Goal: Task Accomplishment & Management: Manage account settings

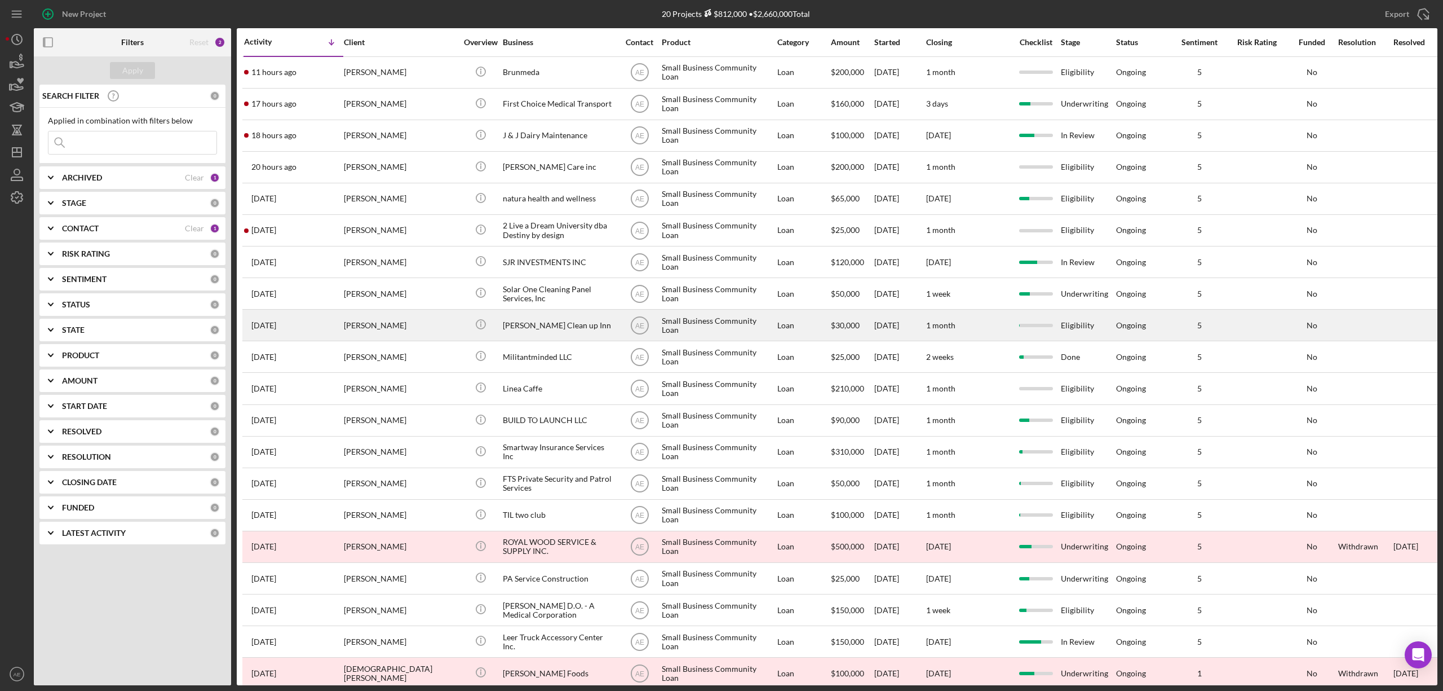
scroll to position [20, 0]
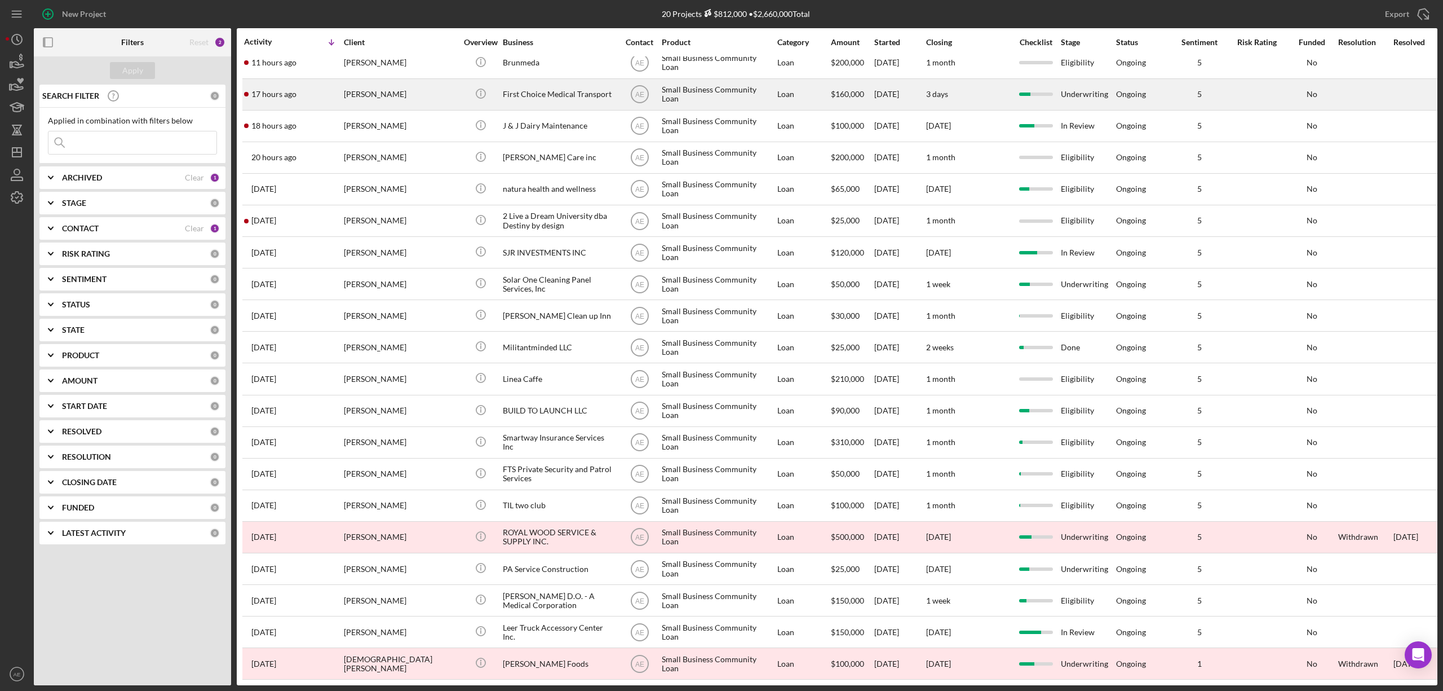
click at [407, 79] on div "[PERSON_NAME]" at bounding box center [400, 94] width 113 height 30
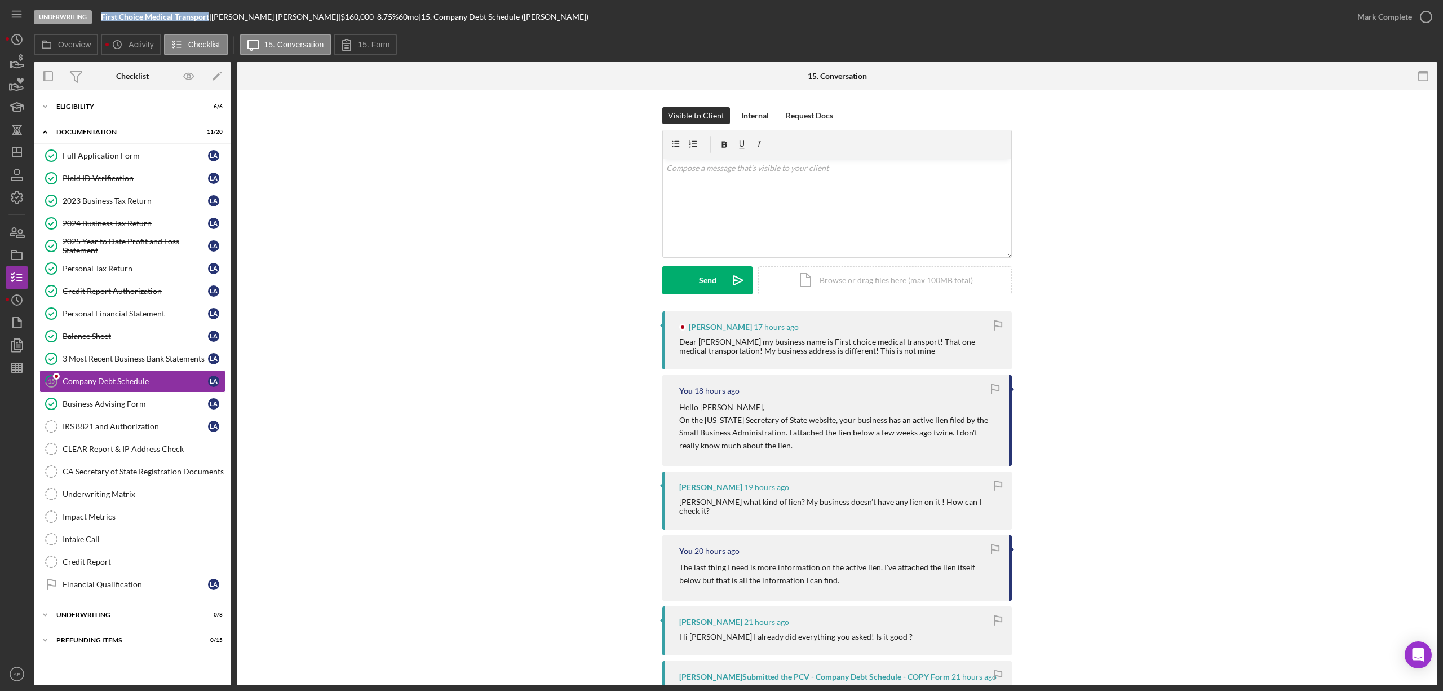
drag, startPoint x: 100, startPoint y: 19, endPoint x: 209, endPoint y: 19, distance: 108.3
click at [209, 19] on div "Underwriting First Choice Medical Transport | [PERSON_NAME] | $160,000 $96,000 …" at bounding box center [690, 17] width 1313 height 34
copy b "First Choice Medical Transport"
click at [140, 222] on div "2024 Business Tax Return" at bounding box center [135, 223] width 145 height 9
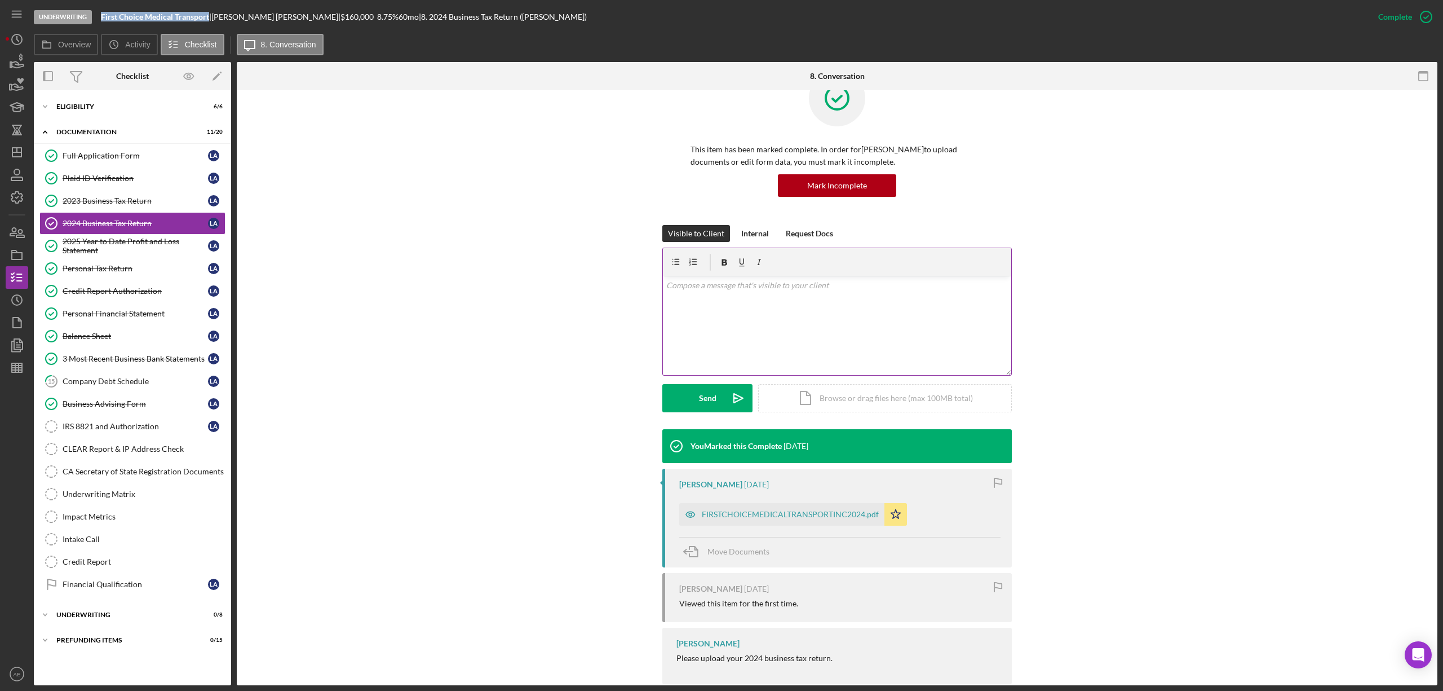
scroll to position [59, 0]
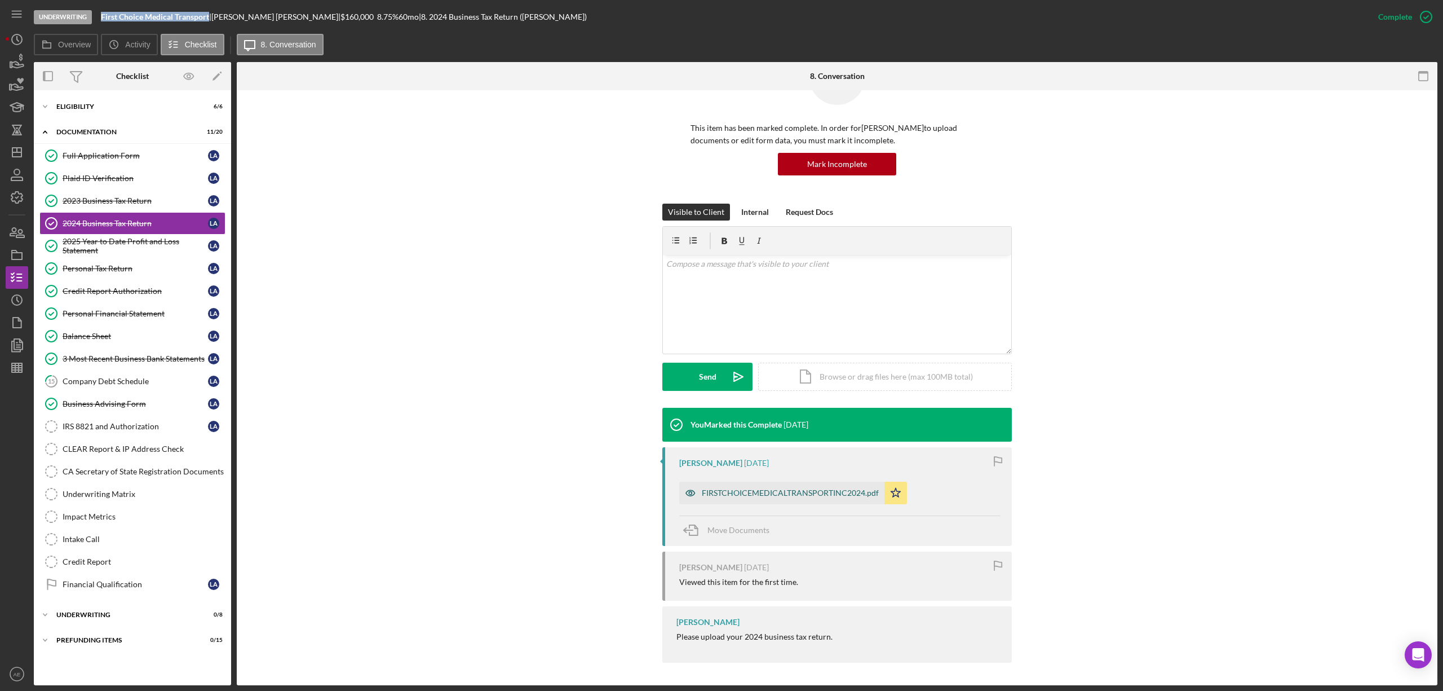
click at [693, 492] on icon "button" at bounding box center [690, 493] width 23 height 23
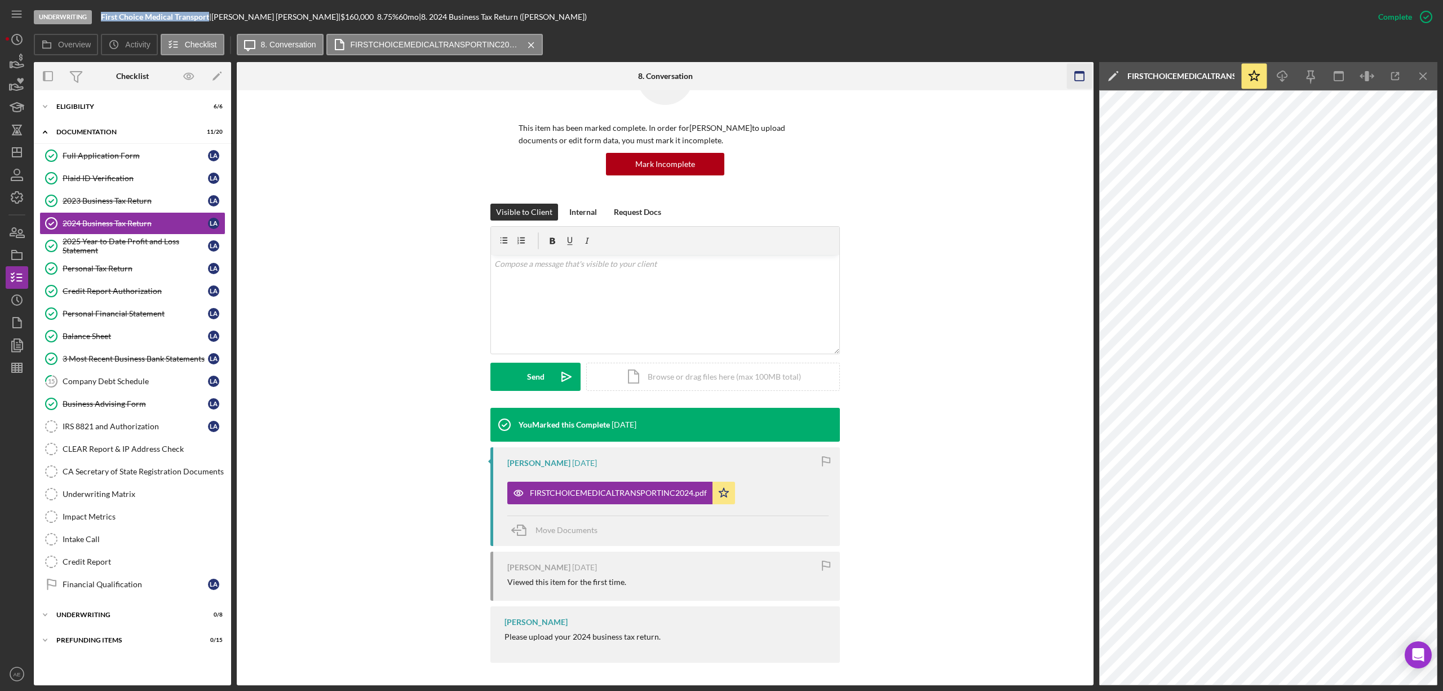
click at [1070, 78] on icon "button" at bounding box center [1079, 76] width 25 height 25
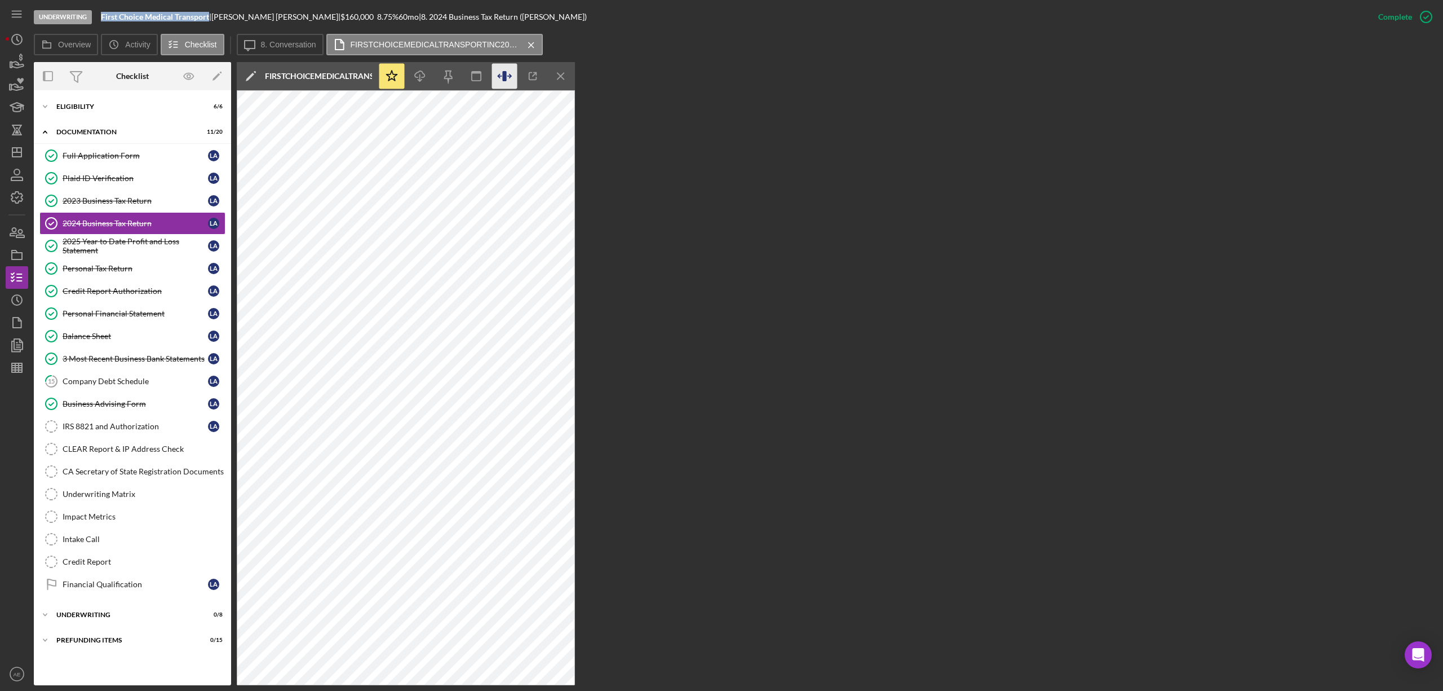
click at [511, 70] on icon "button" at bounding box center [504, 76] width 25 height 25
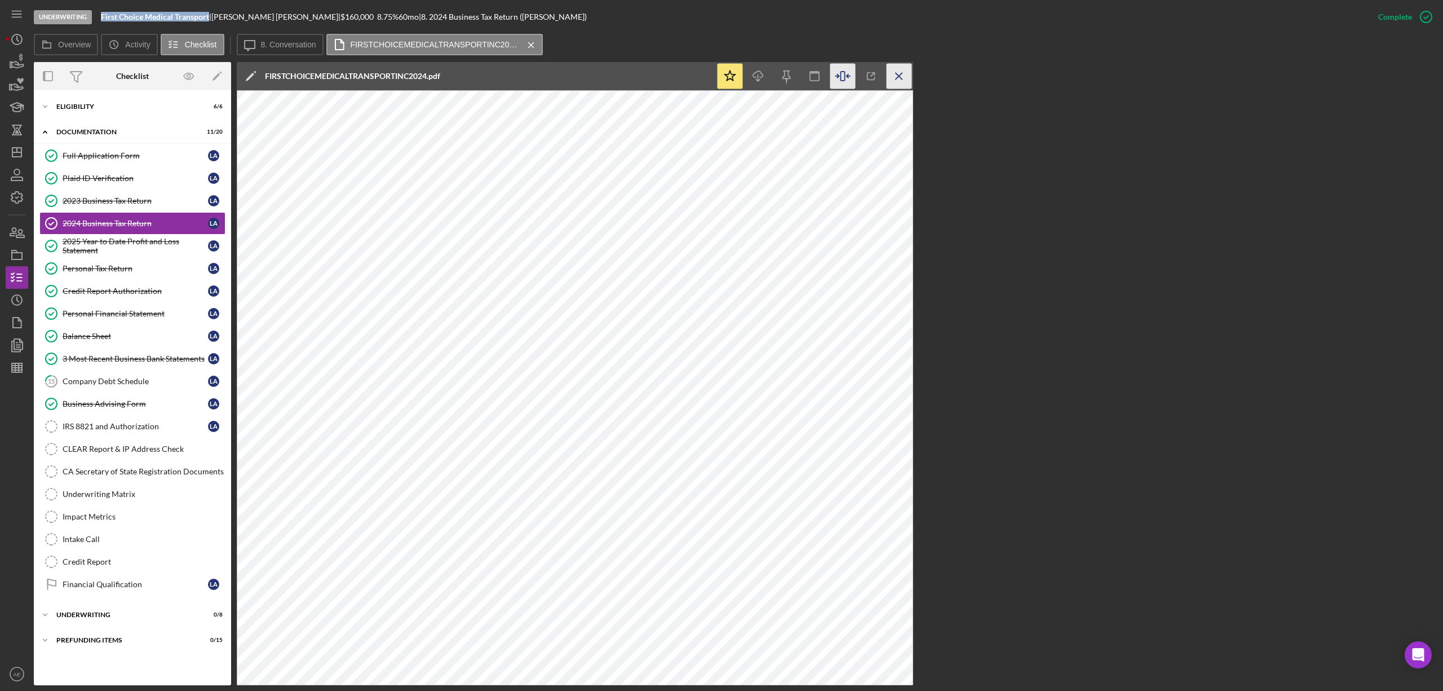
click at [896, 78] on icon "Icon/Menu Close" at bounding box center [899, 76] width 25 height 25
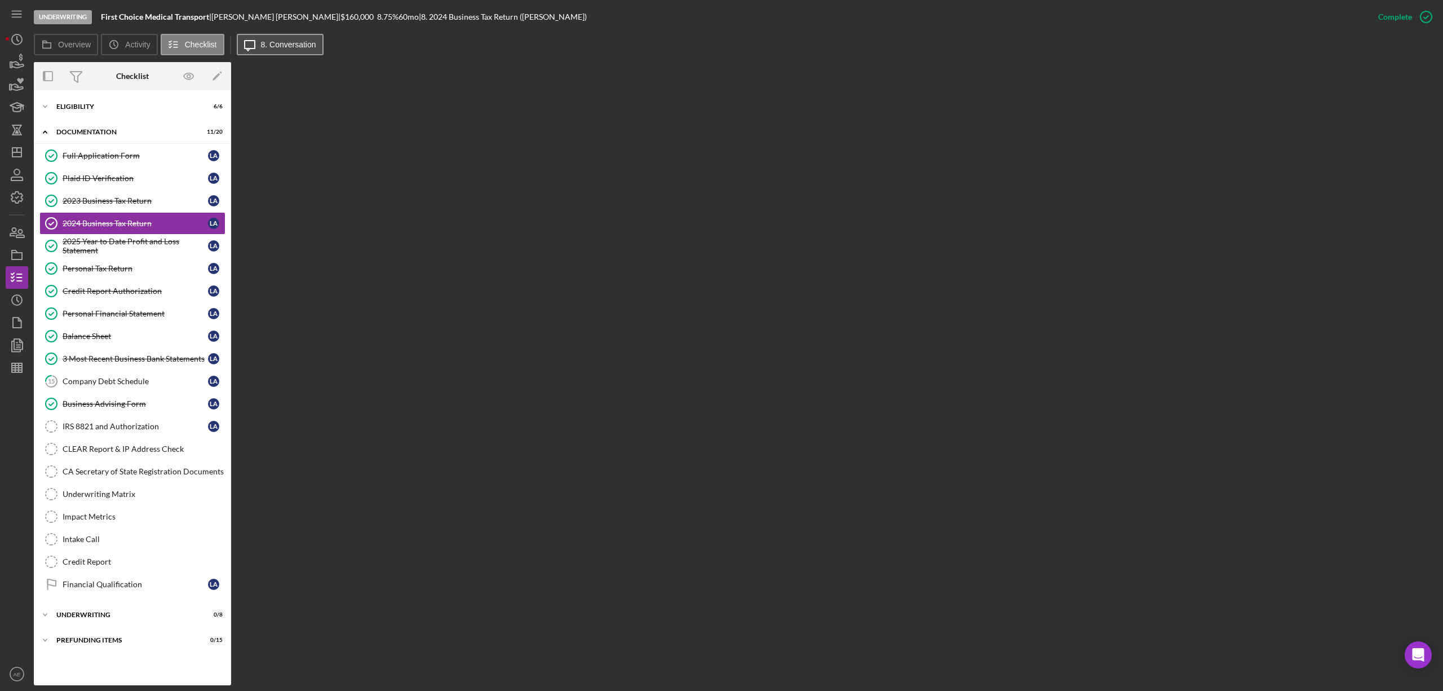
click at [273, 48] on label "8. Conversation" at bounding box center [288, 44] width 55 height 9
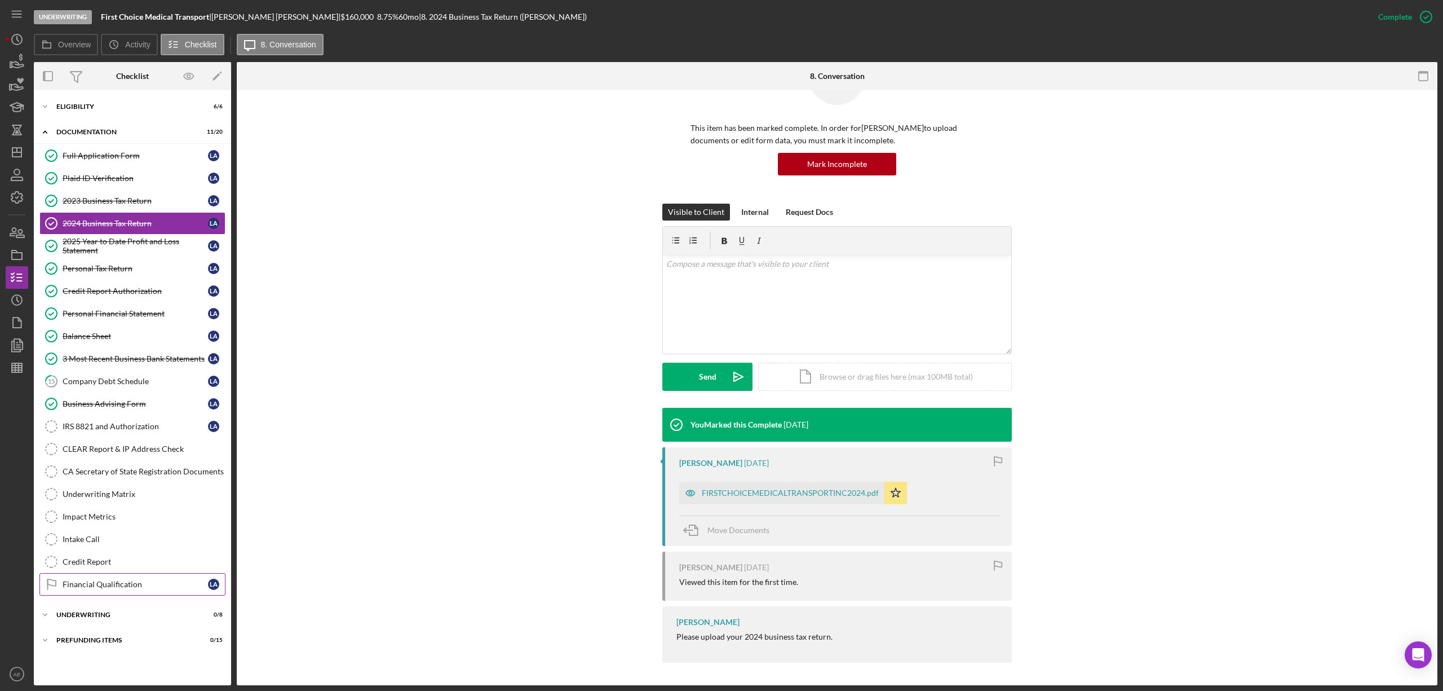
click at [129, 585] on link "Financial Qualification Financial Qualification L A" at bounding box center [132, 584] width 186 height 23
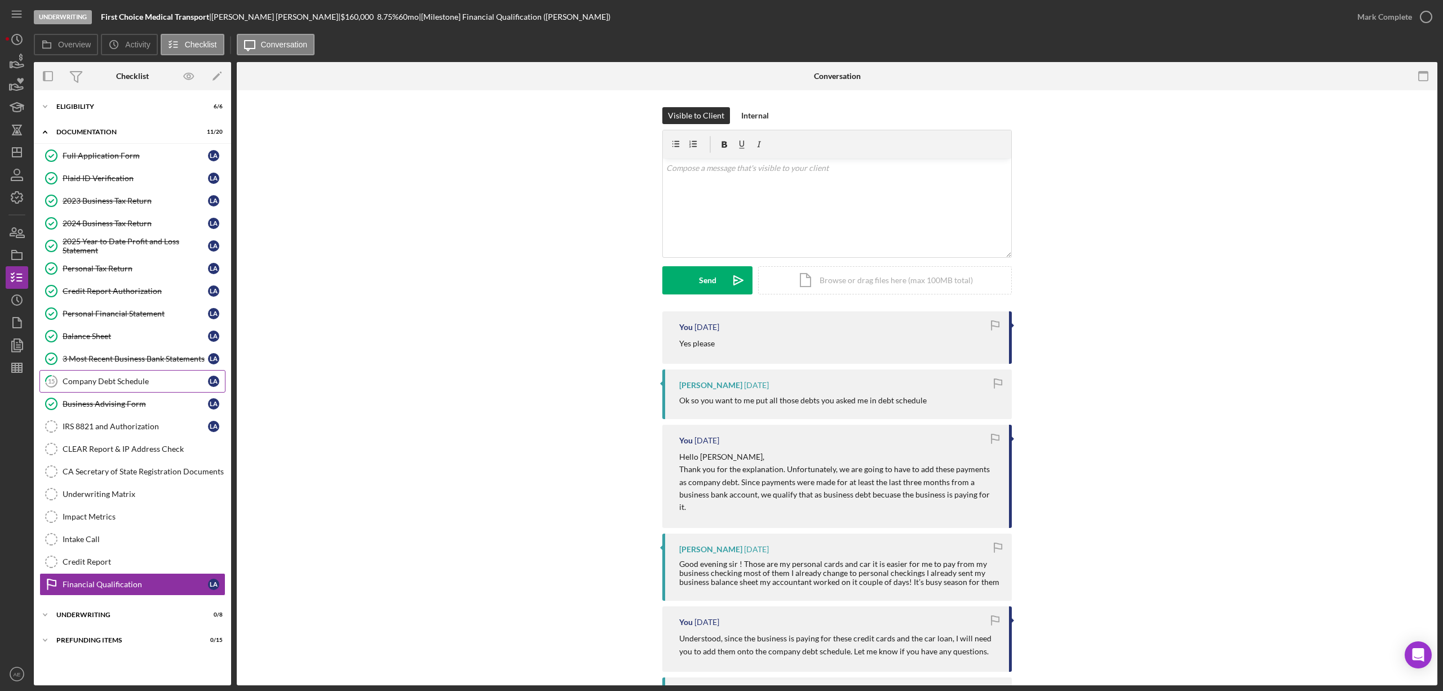
click at [169, 380] on div "Company Debt Schedule" at bounding box center [135, 381] width 145 height 9
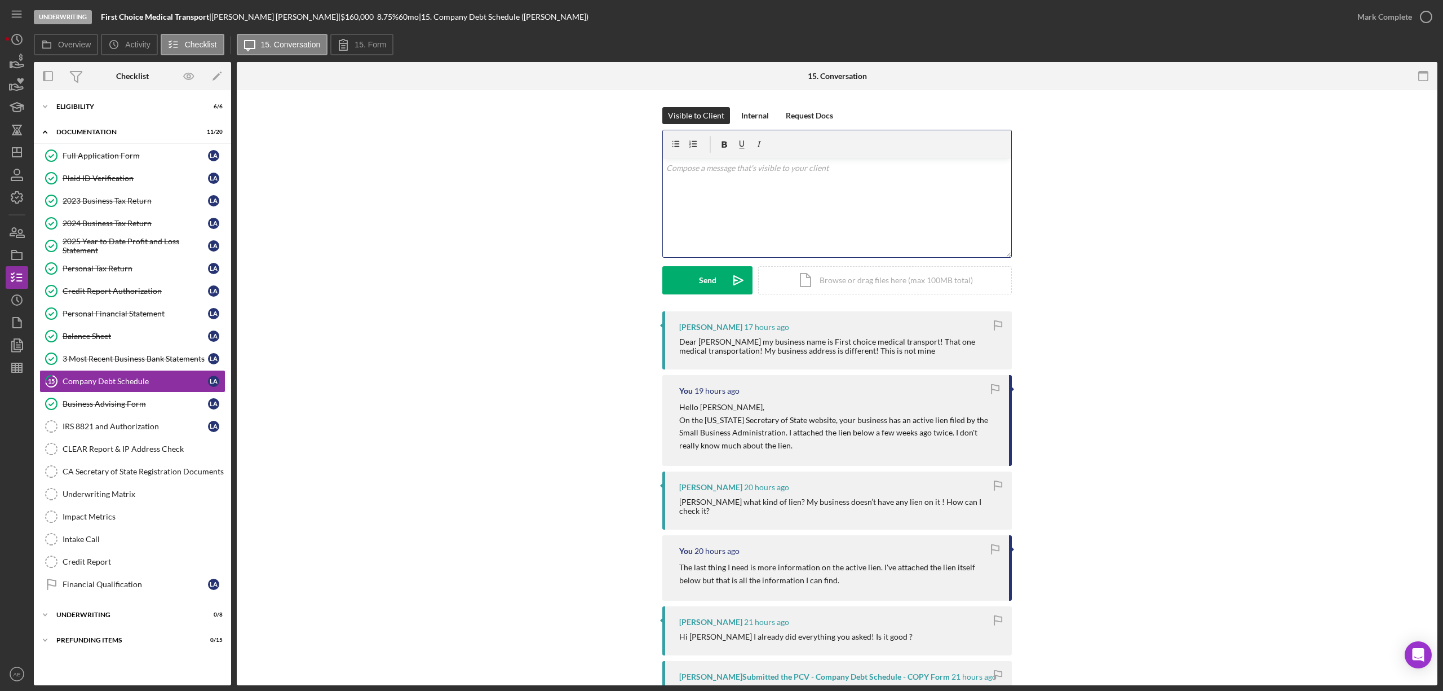
click at [790, 213] on div "v Color teal Color pink Remove color Add row above Add row below Add column bef…" at bounding box center [837, 207] width 348 height 99
click at [690, 291] on button "Send Icon/icon-invite-send" at bounding box center [707, 280] width 90 height 28
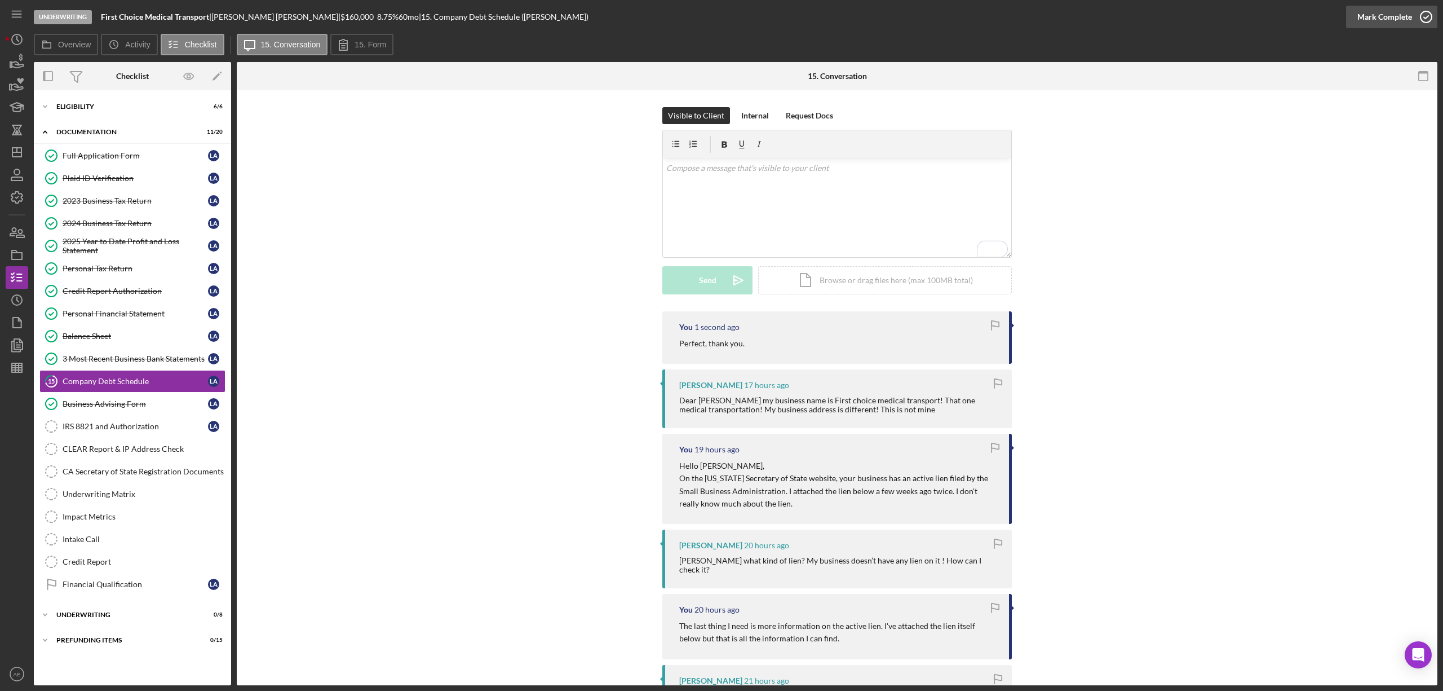
click at [1384, 12] on div "Mark Complete" at bounding box center [1385, 17] width 55 height 23
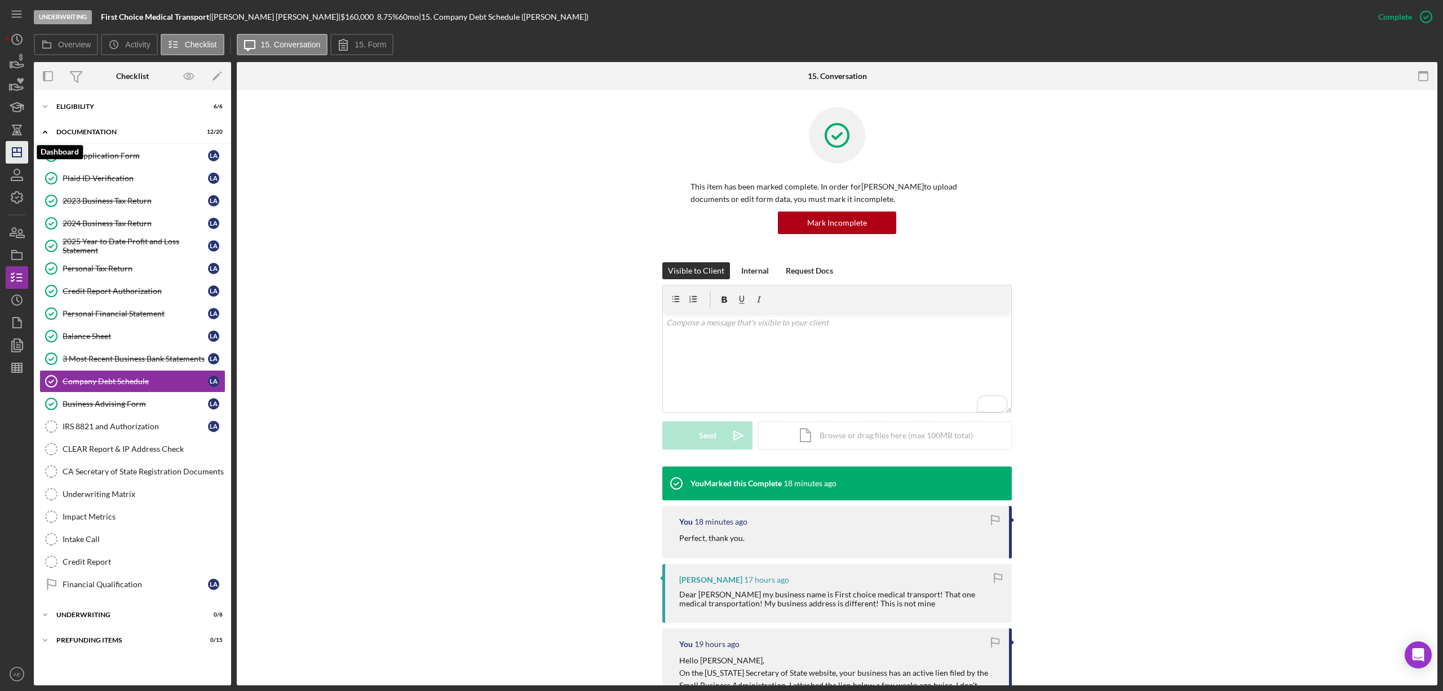
click at [21, 151] on polygon "button" at bounding box center [16, 152] width 9 height 9
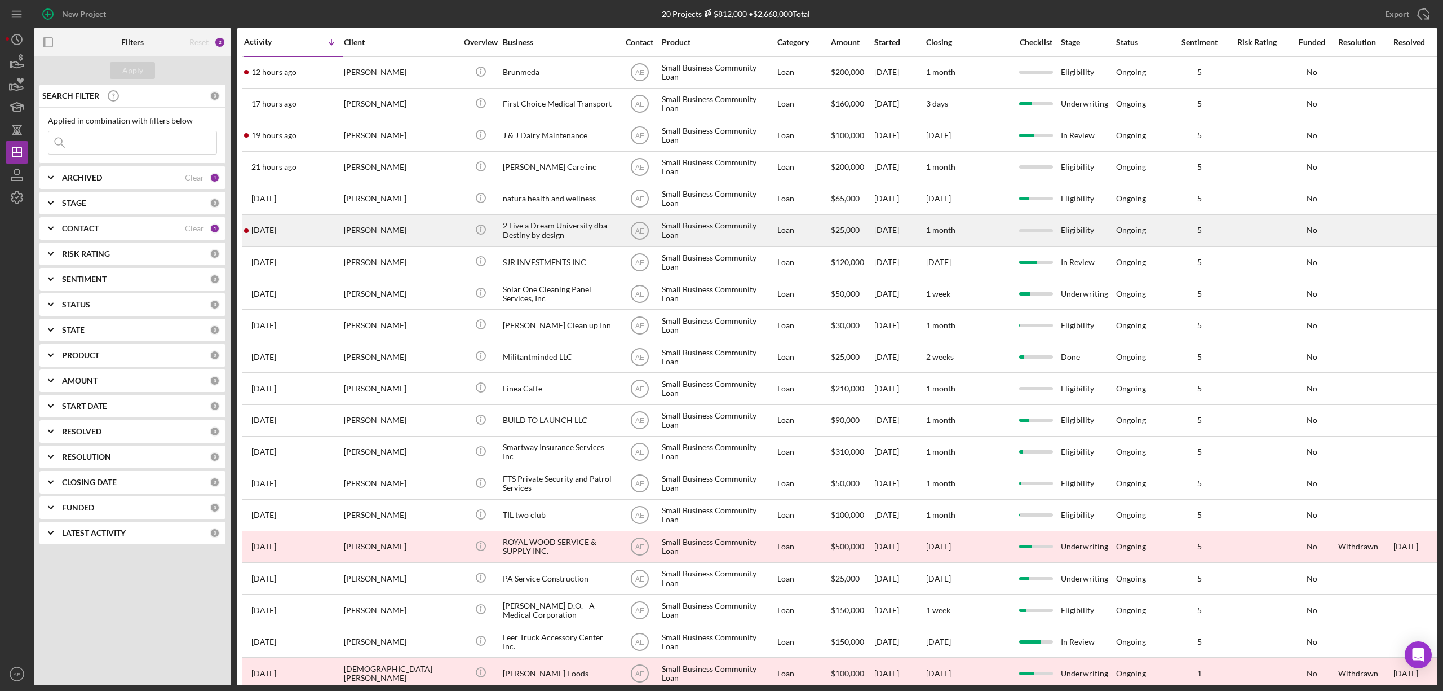
click at [558, 231] on div "2 Live a Dream University dba Destiny by design" at bounding box center [559, 230] width 113 height 30
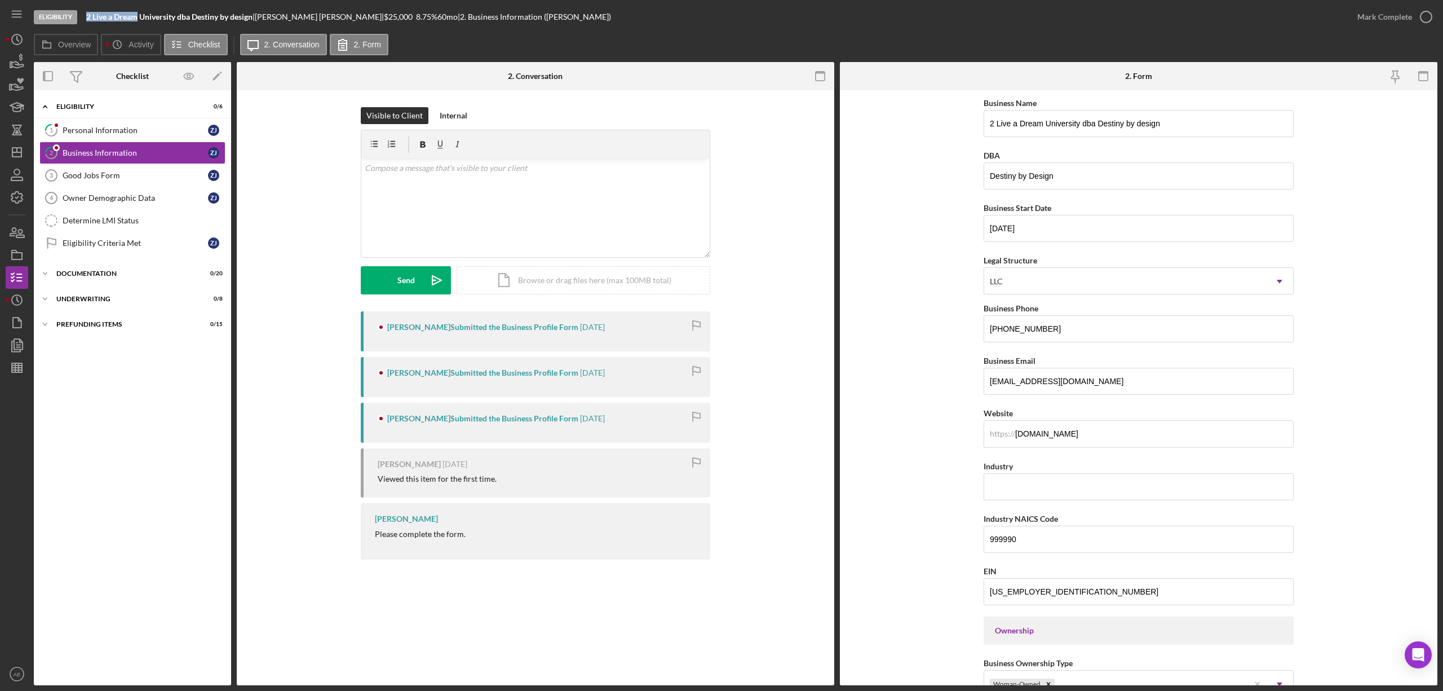
drag, startPoint x: 85, startPoint y: 16, endPoint x: 136, endPoint y: 18, distance: 51.9
click at [136, 18] on div "Eligibility 2 Live a Dream University dba Destiny by design | [PERSON_NAME] | $…" at bounding box center [690, 17] width 1313 height 34
copy b "2 Live a Dream"
click at [136, 213] on link "Determine LMI Status Determine LMI Status" at bounding box center [132, 220] width 186 height 23
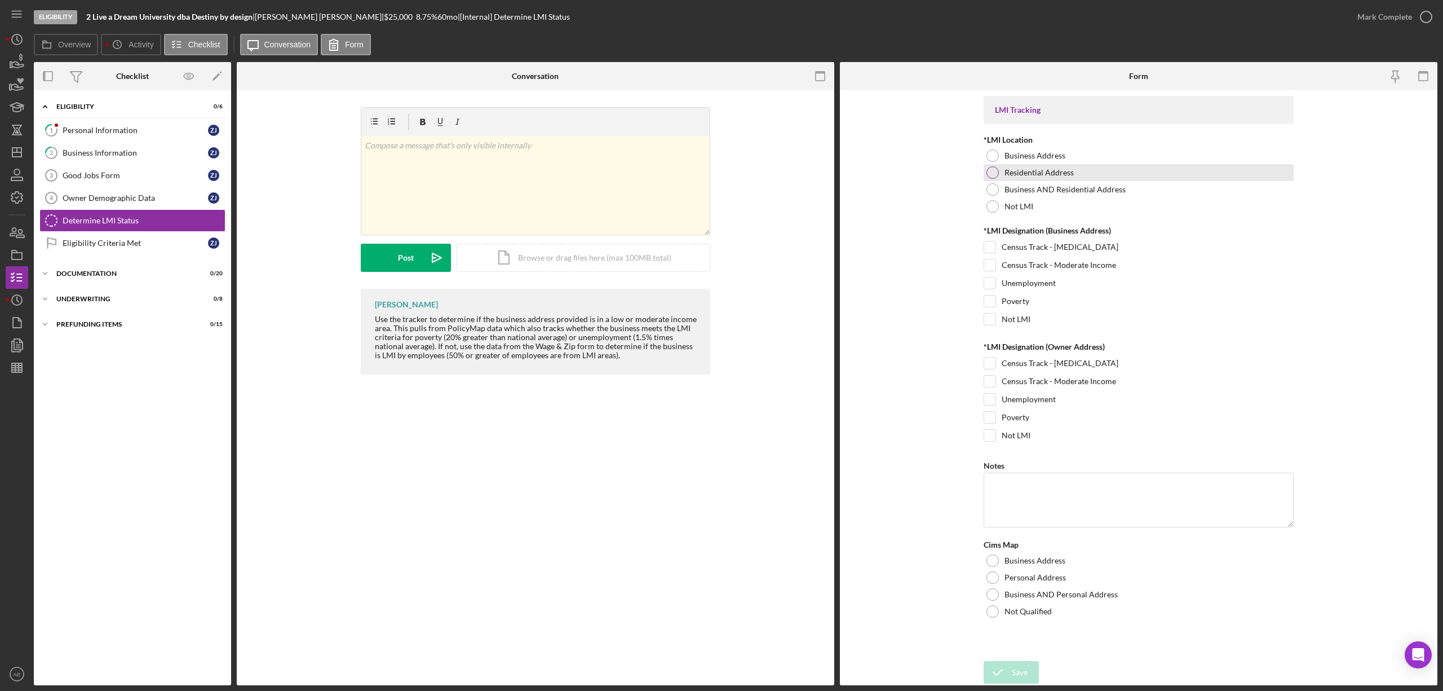
click at [1022, 167] on div "Residential Address" at bounding box center [1139, 172] width 310 height 17
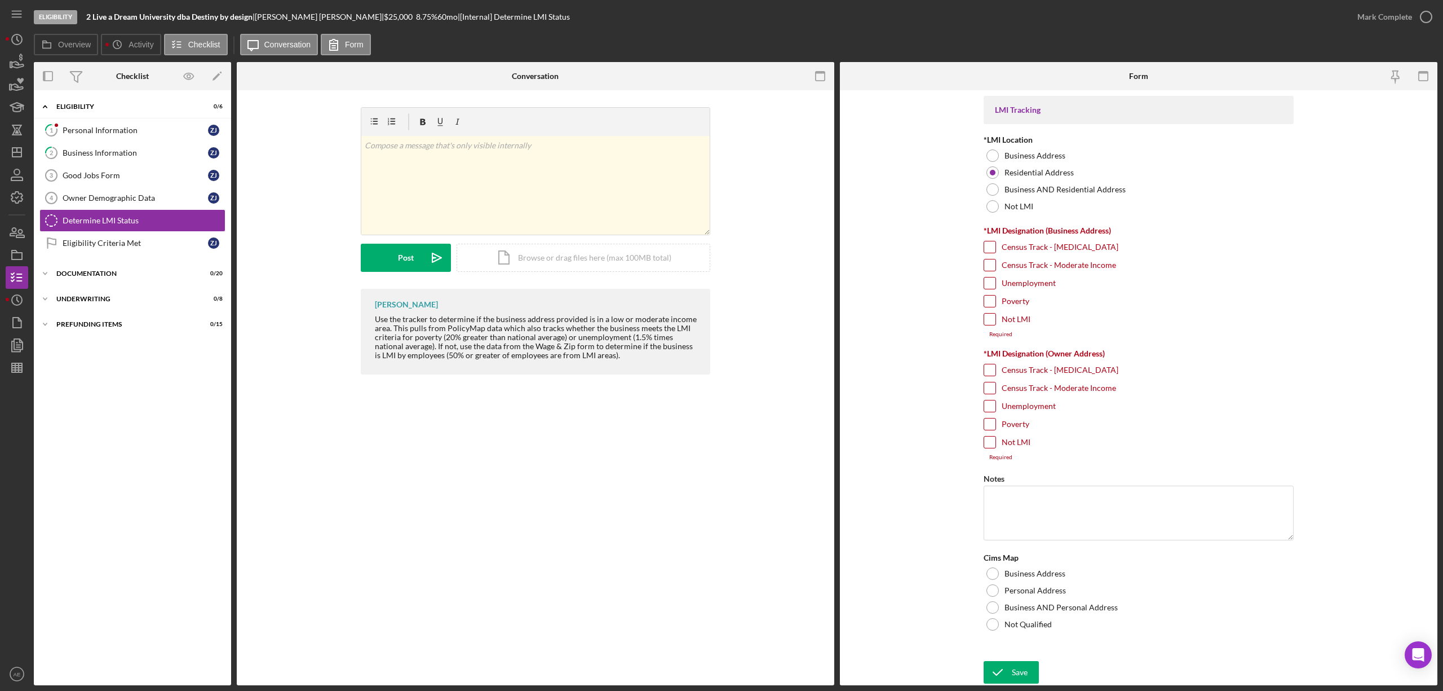
click at [1014, 317] on label "Not LMI" at bounding box center [1016, 318] width 29 height 11
click at [996, 317] on input "Not LMI" at bounding box center [989, 318] width 11 height 11
checkbox input "true"
click at [989, 360] on input "Census Track - [MEDICAL_DATA]" at bounding box center [989, 362] width 11 height 11
checkbox input "true"
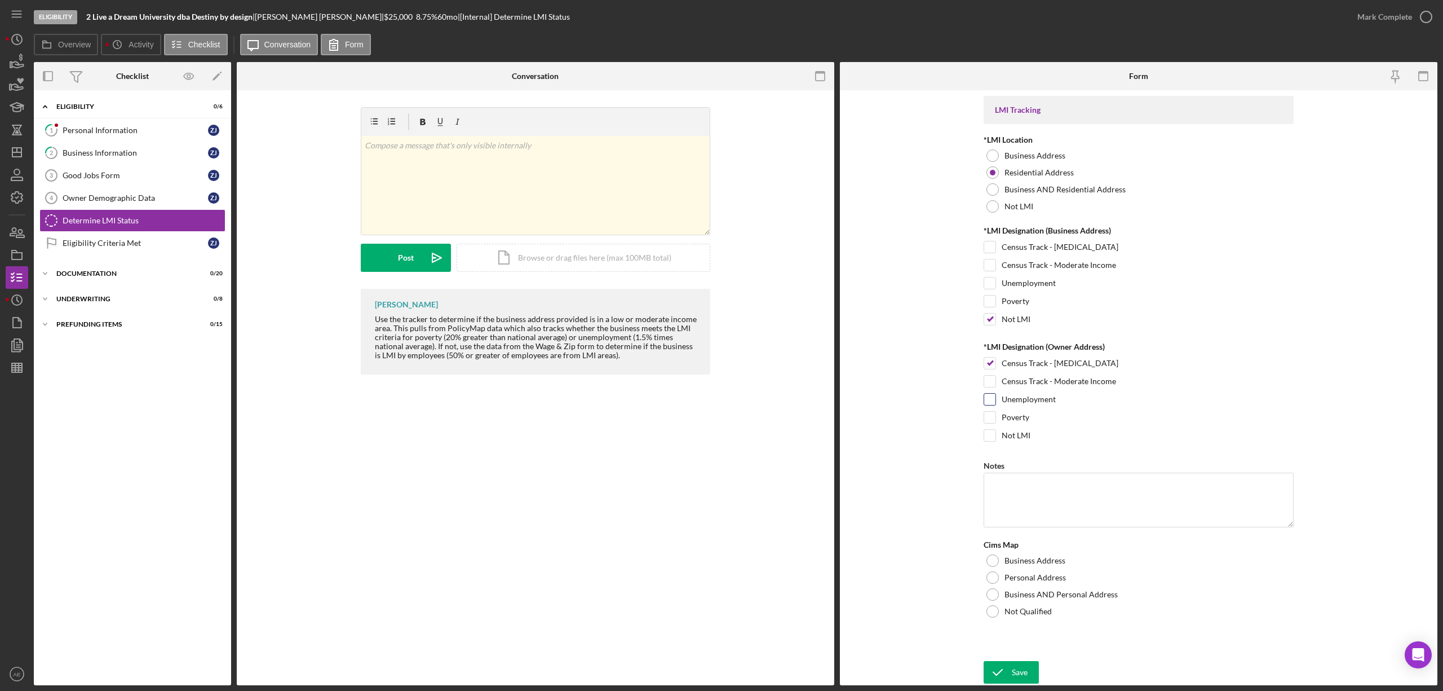
click at [988, 404] on input "Unemployment" at bounding box center [989, 399] width 11 height 11
checkbox input "true"
click at [988, 416] on input "Poverty" at bounding box center [989, 417] width 11 height 11
checkbox input "true"
click at [989, 583] on div at bounding box center [993, 577] width 12 height 12
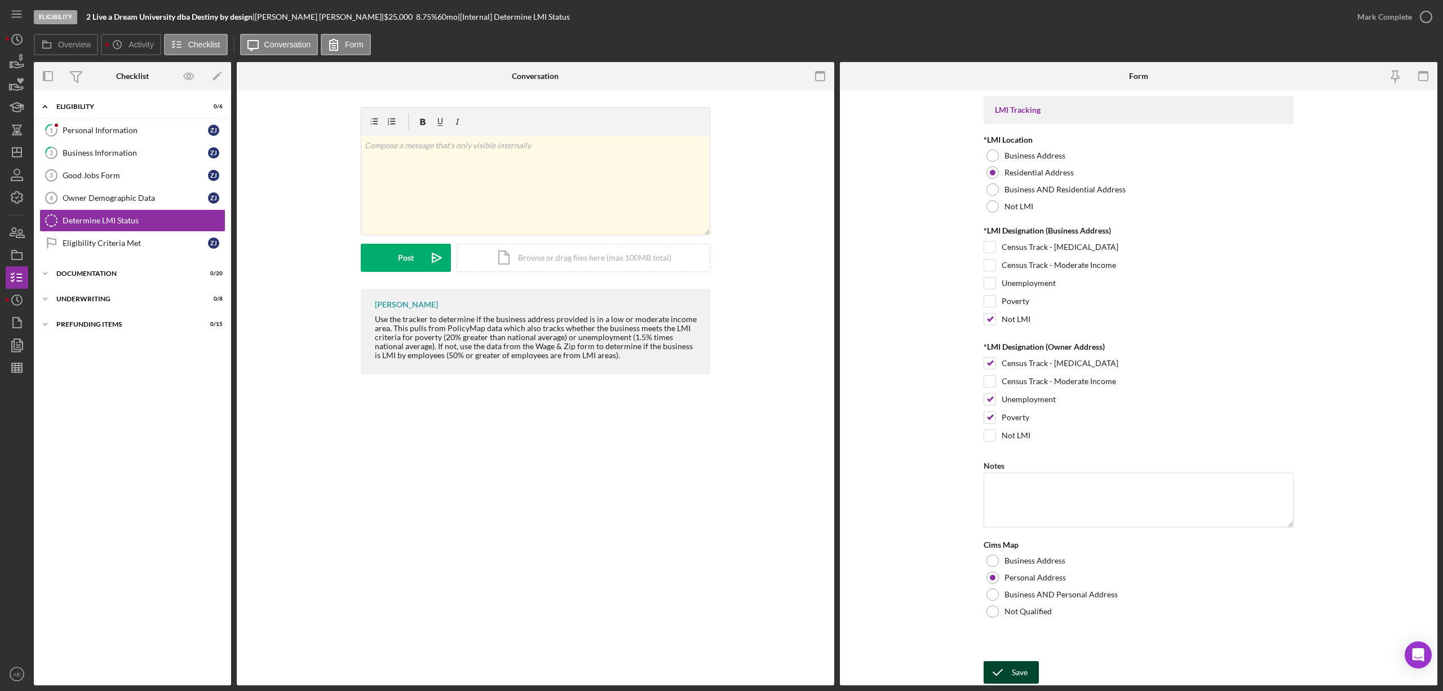
click at [1015, 668] on div "Save" at bounding box center [1020, 672] width 16 height 23
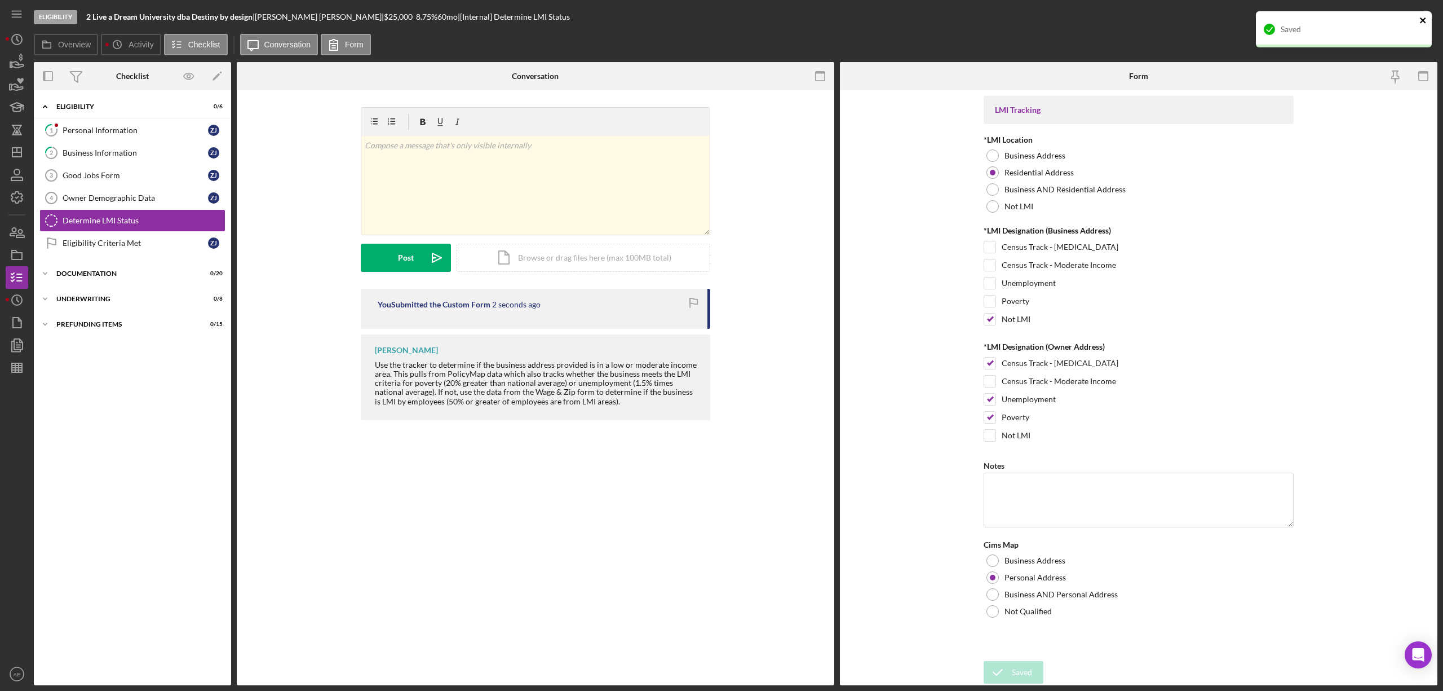
click at [1426, 16] on icon "close" at bounding box center [1424, 20] width 8 height 9
click at [1396, 21] on div "Mark Complete" at bounding box center [1385, 17] width 55 height 23
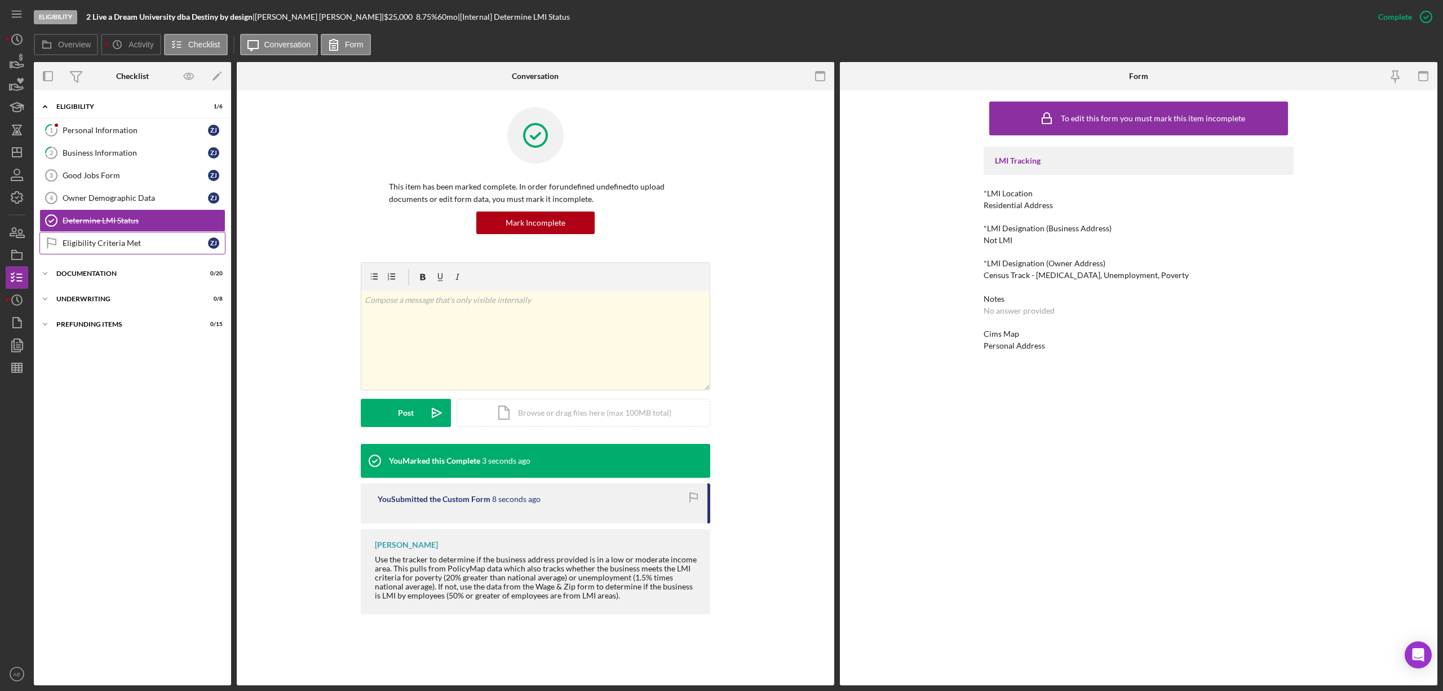
click at [115, 240] on link "Eligibility Criteria Met Eligibility Criteria Met Z J" at bounding box center [132, 243] width 186 height 23
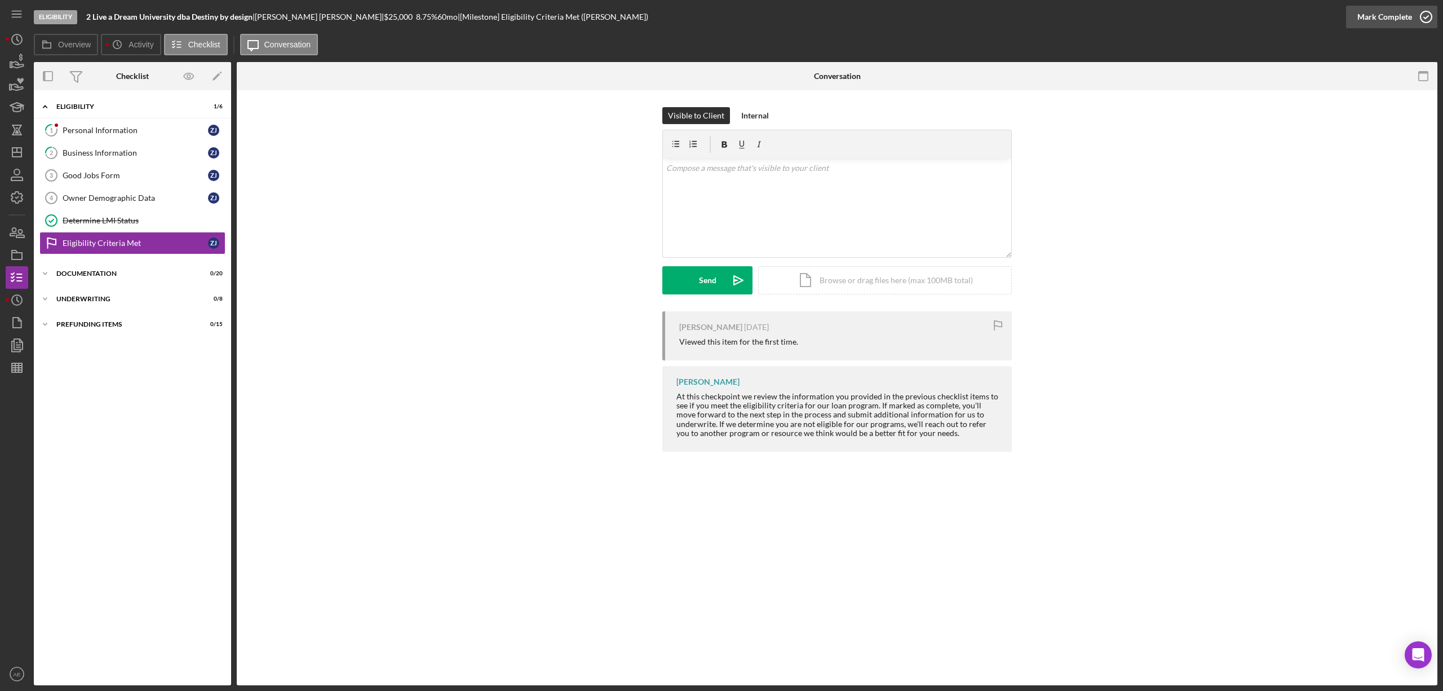
click at [1378, 14] on div "Mark Complete" at bounding box center [1385, 17] width 55 height 23
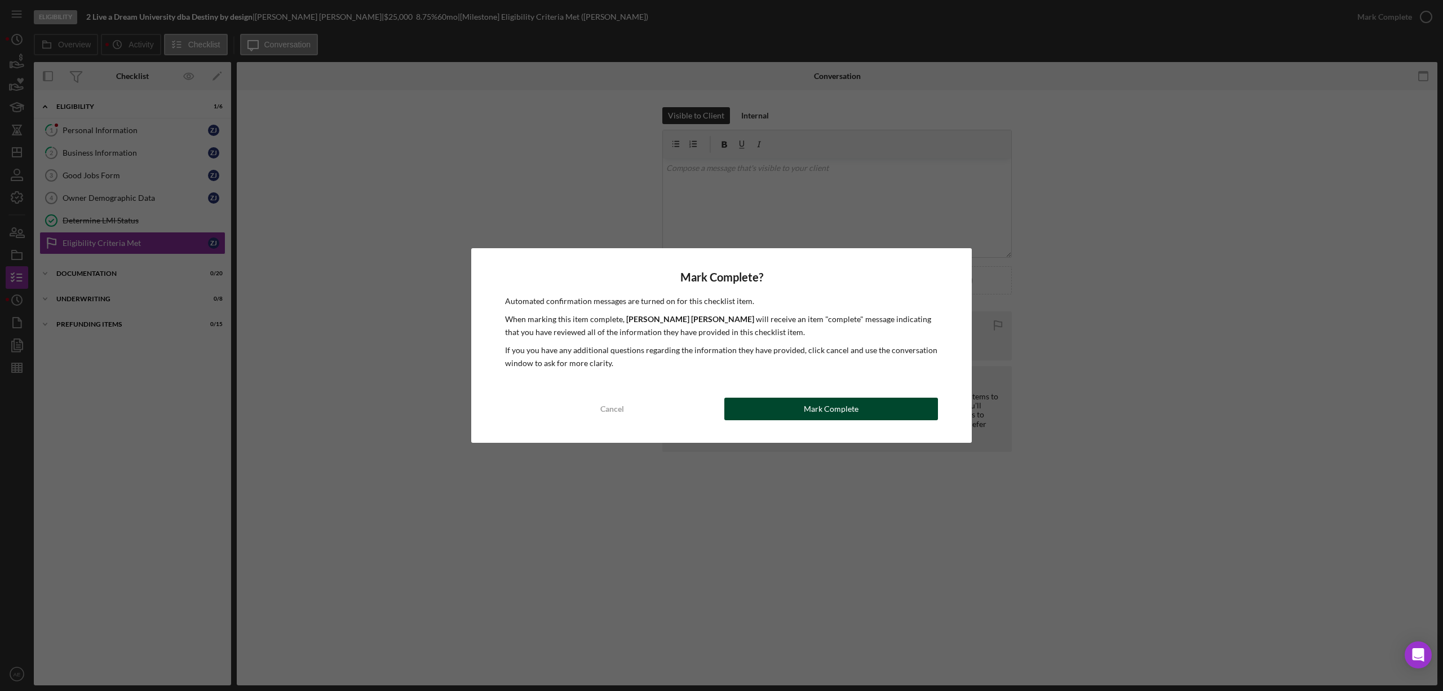
click at [838, 416] on div "Mark Complete" at bounding box center [831, 408] width 55 height 23
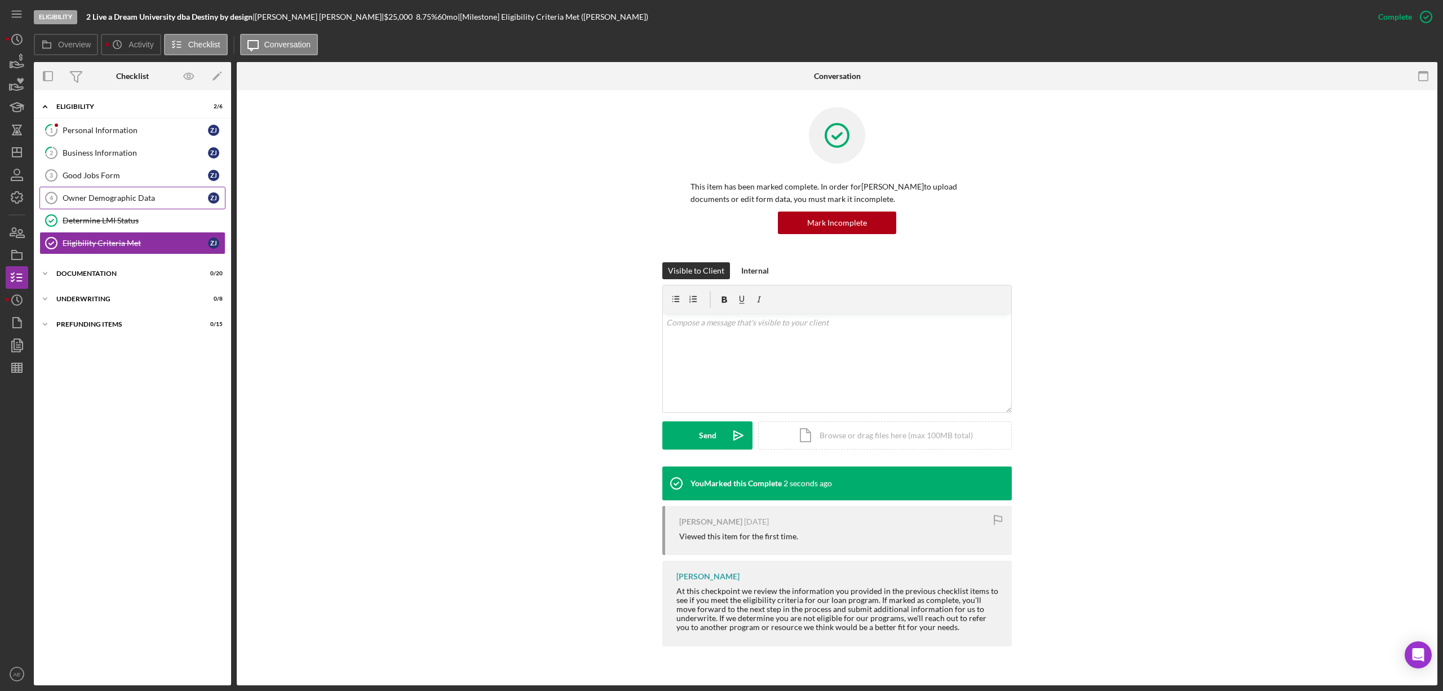
click at [145, 194] on link "Owner Demographic Data 4 Owner Demographic Data Z J" at bounding box center [132, 198] width 186 height 23
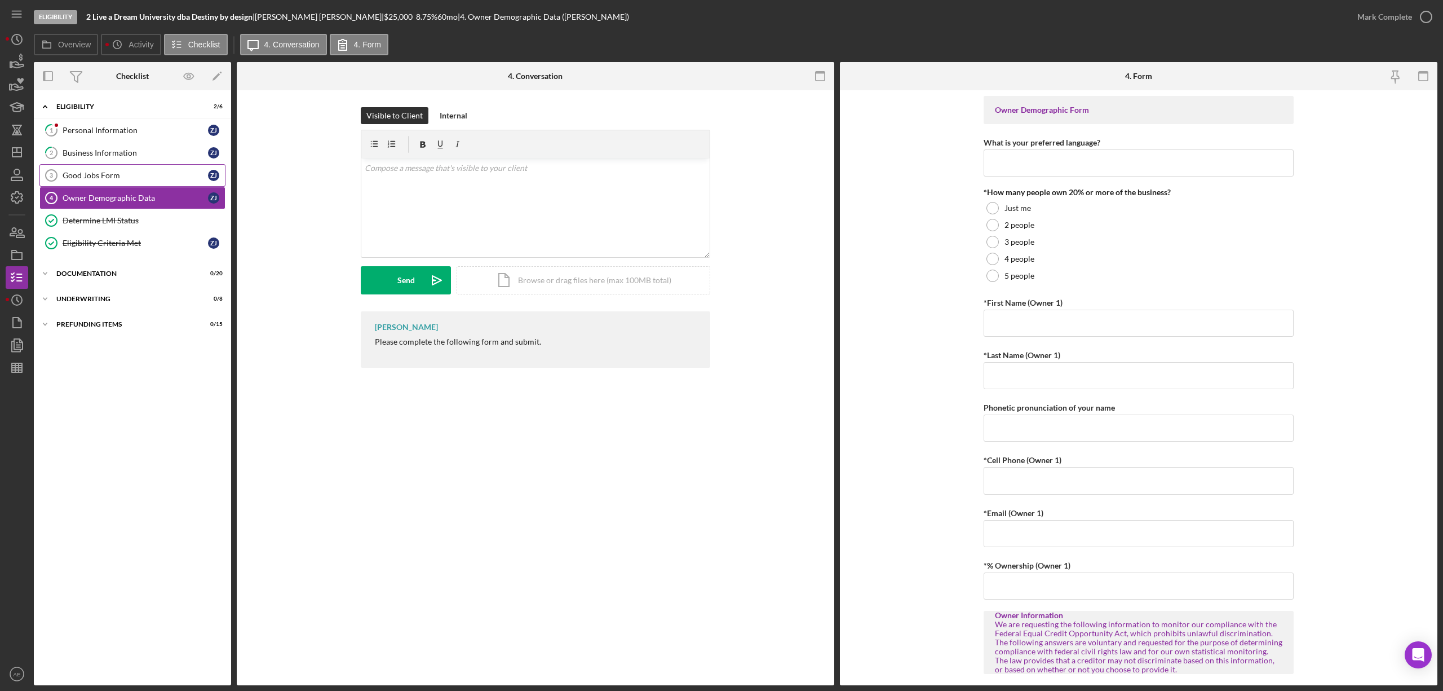
click at [140, 174] on div "Good Jobs Form" at bounding box center [135, 175] width 145 height 9
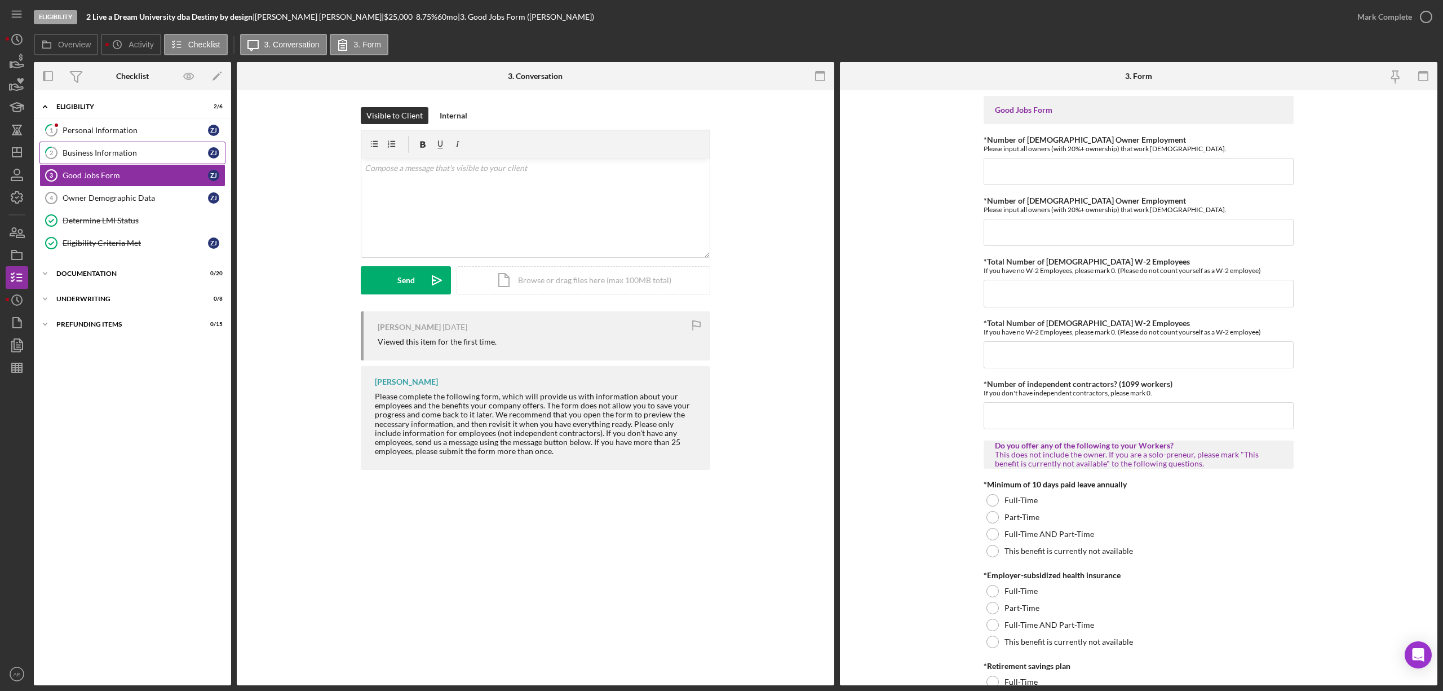
click at [140, 154] on div "Business Information" at bounding box center [135, 152] width 145 height 9
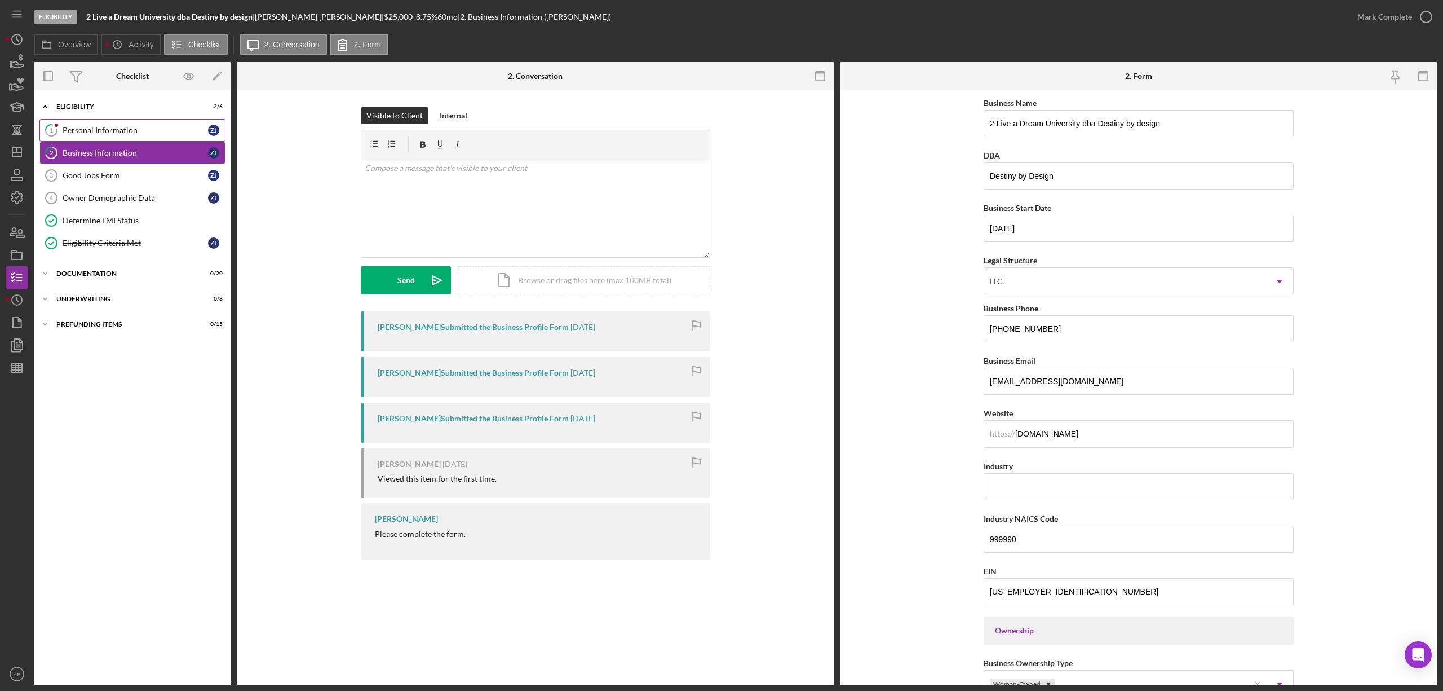
click at [139, 131] on div "Personal Information" at bounding box center [135, 130] width 145 height 9
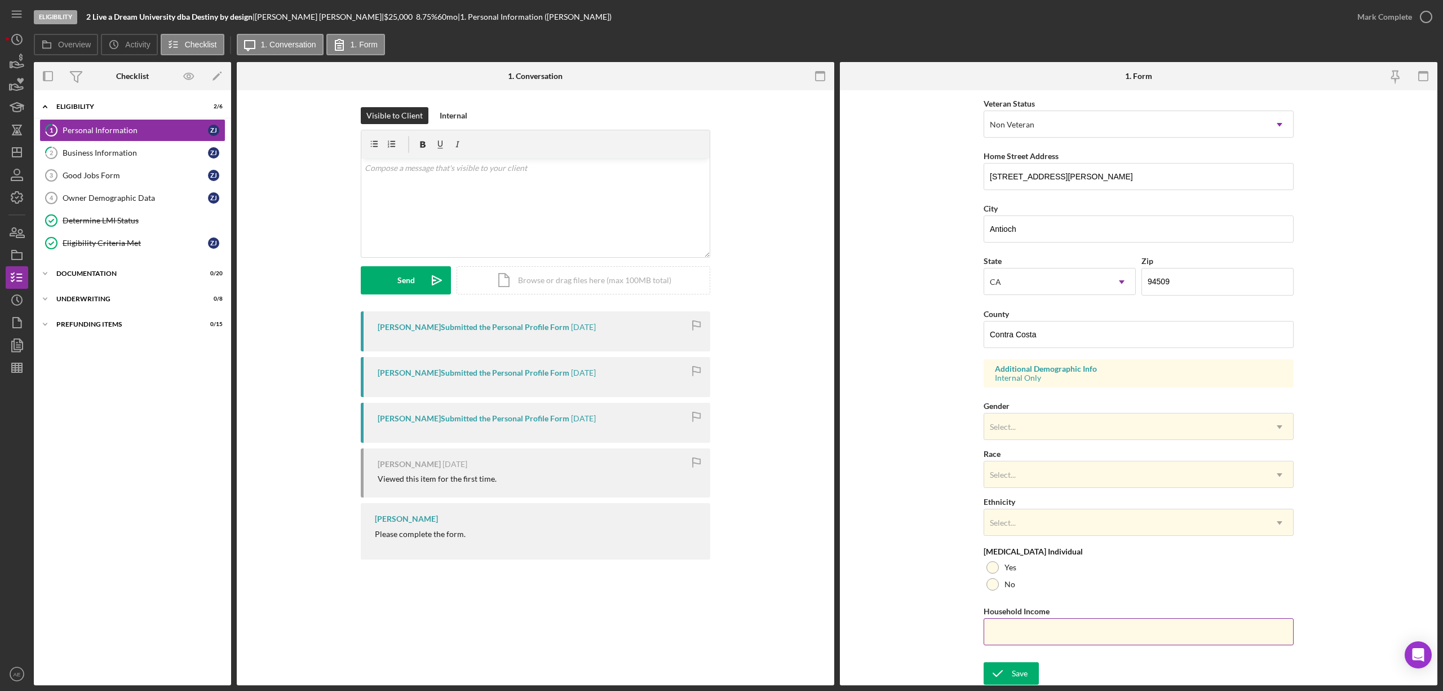
scroll to position [160, 0]
click at [997, 569] on div at bounding box center [993, 566] width 12 height 12
click at [1023, 664] on div "Save" at bounding box center [1020, 672] width 16 height 23
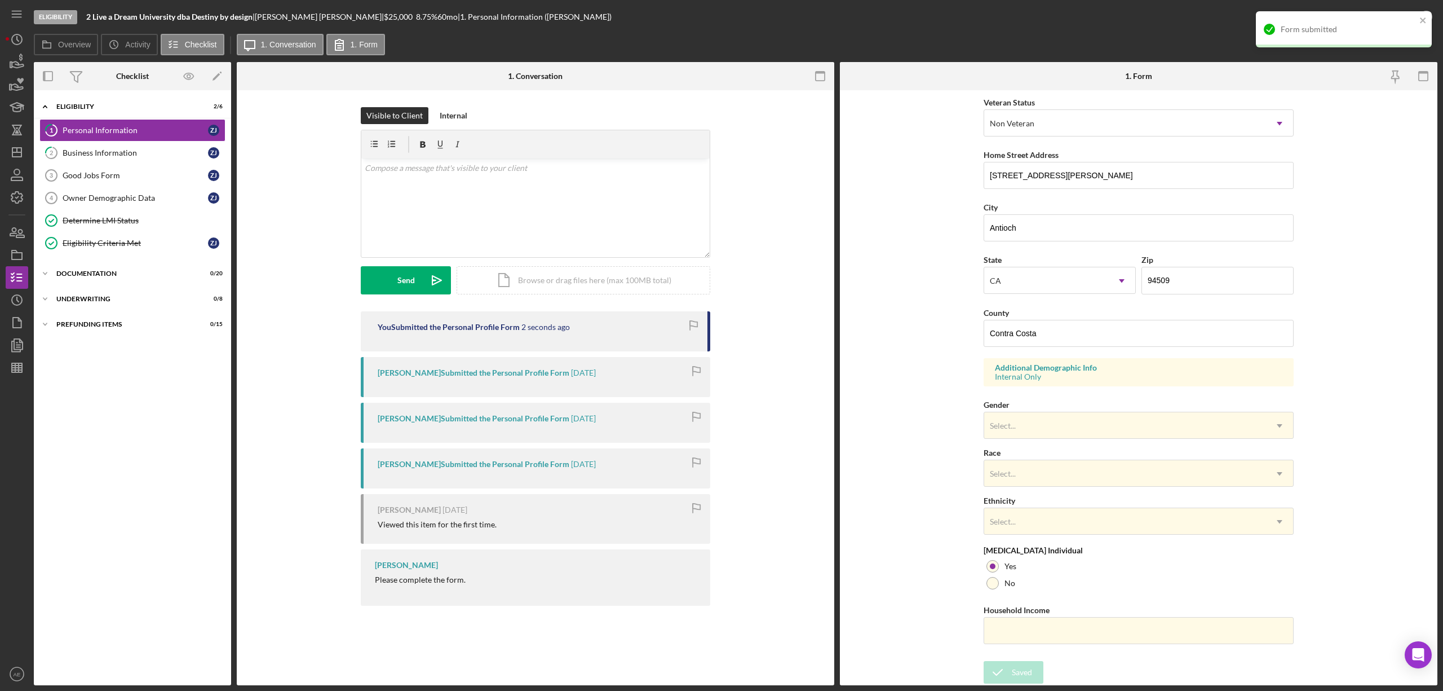
click at [1414, 19] on div "Form submitted" at bounding box center [1344, 29] width 176 height 36
click at [1394, 15] on div "Mark Complete" at bounding box center [1385, 17] width 55 height 23
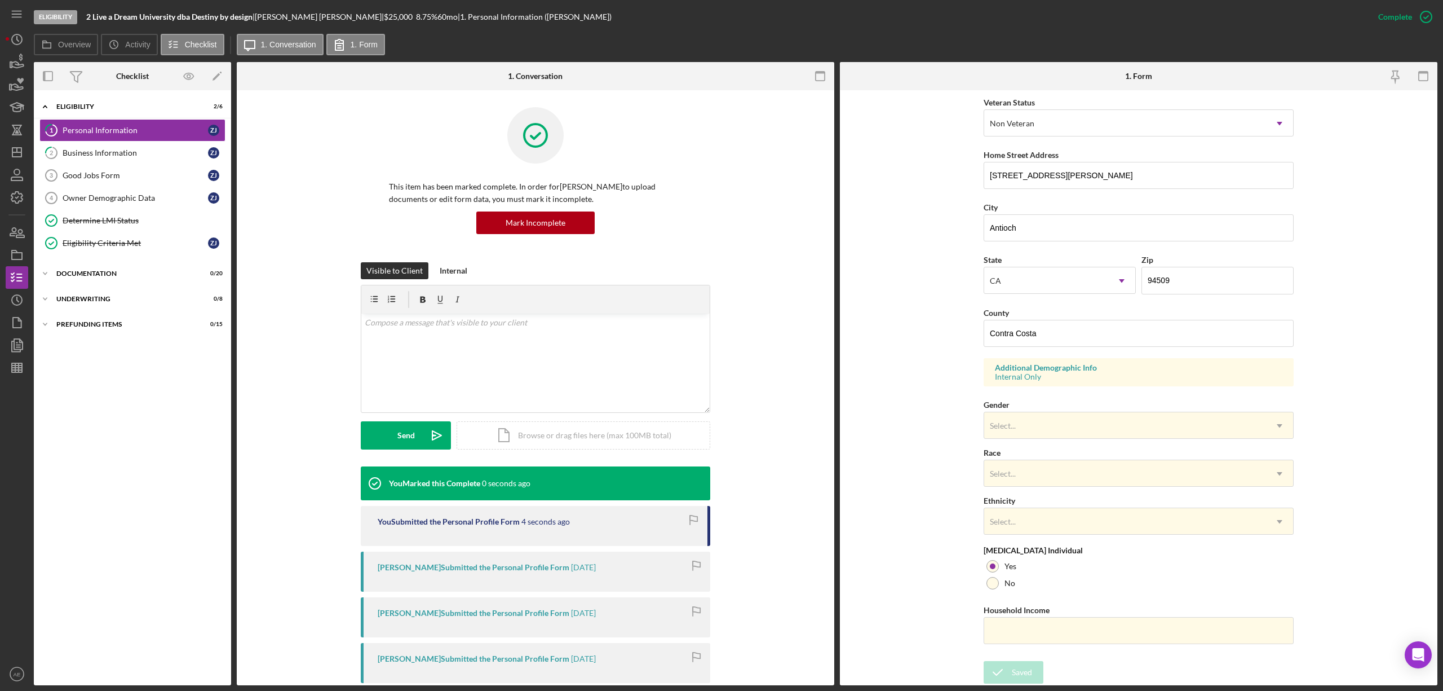
scroll to position [0, 0]
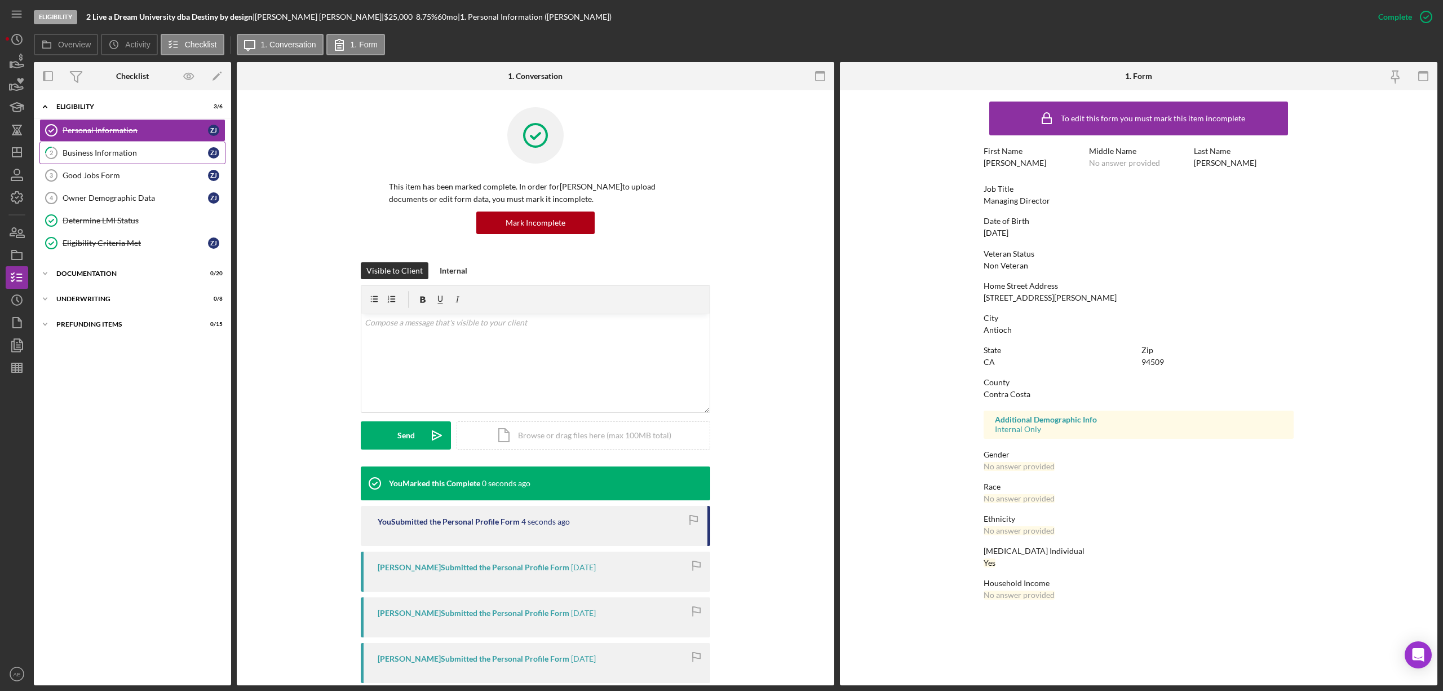
click at [64, 148] on icon "2" at bounding box center [51, 153] width 28 height 28
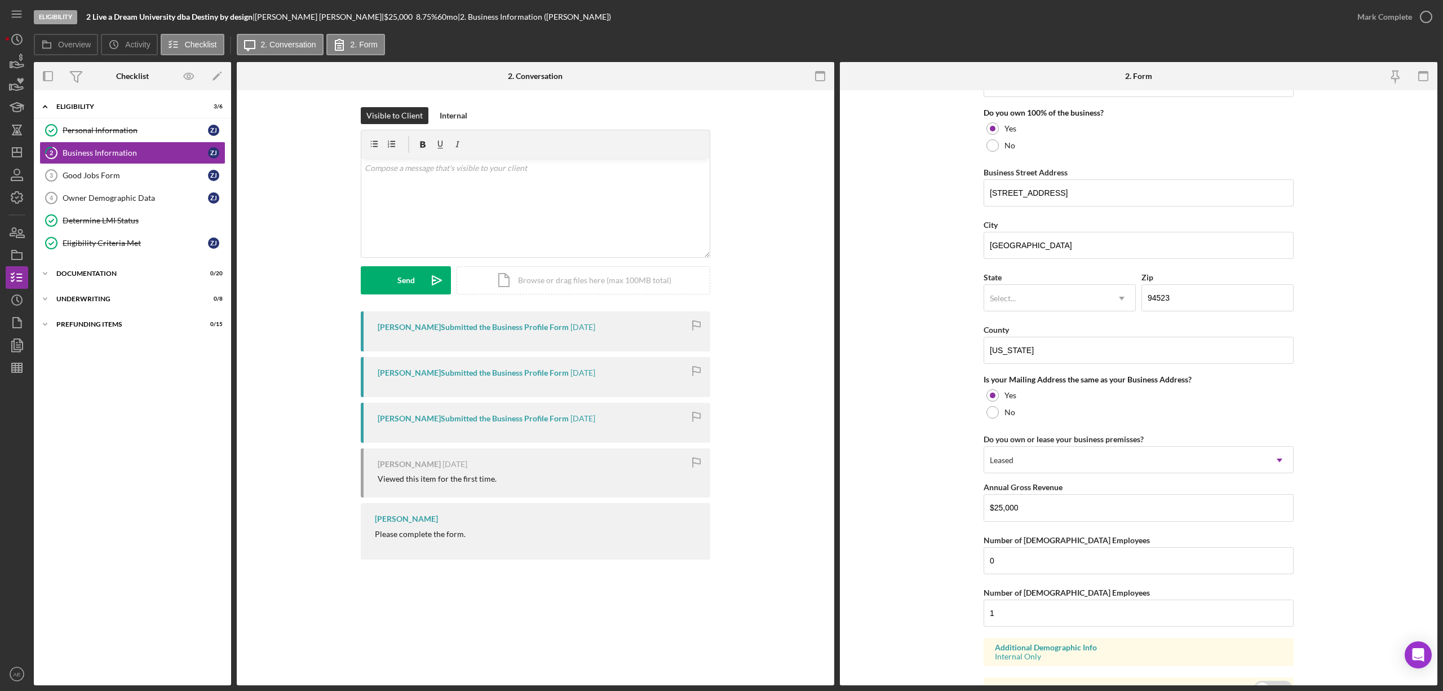
scroll to position [662, 0]
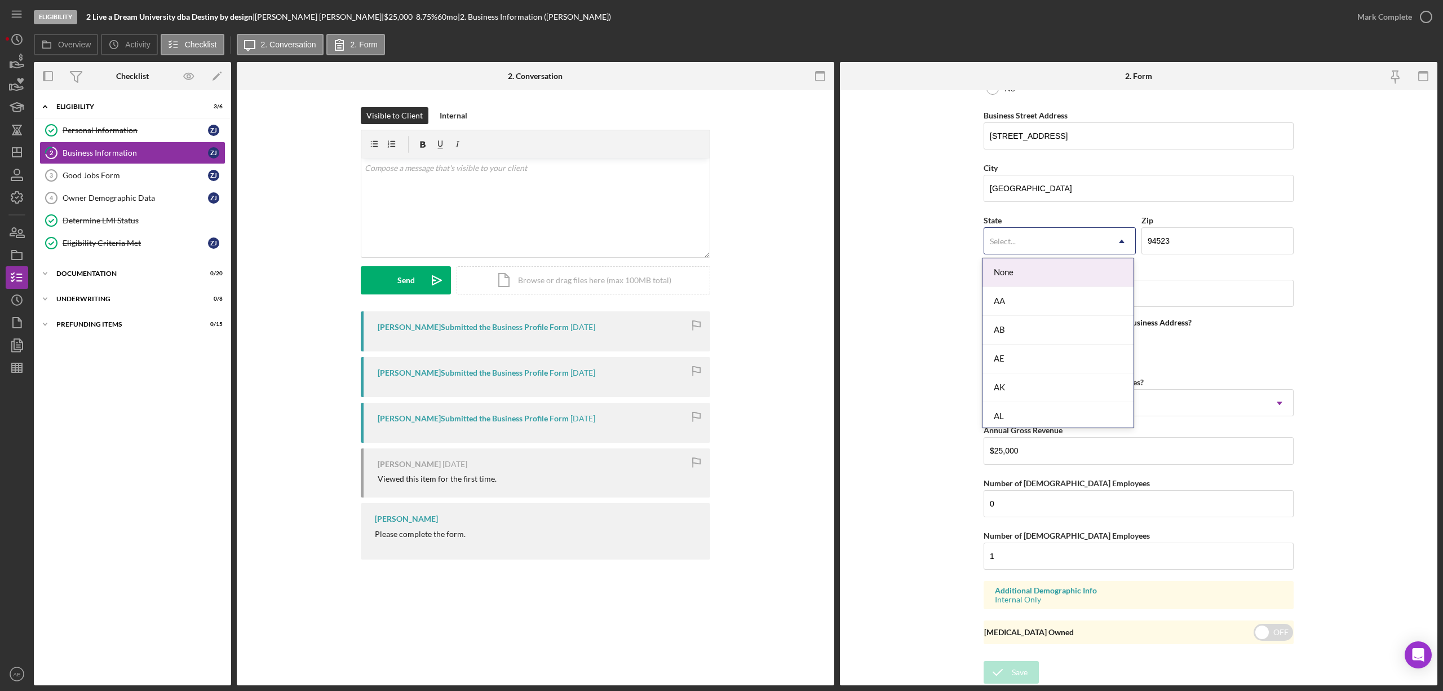
click at [1090, 241] on div "Select..." at bounding box center [1046, 241] width 124 height 26
click at [1018, 287] on div "CA" at bounding box center [1058, 288] width 151 height 29
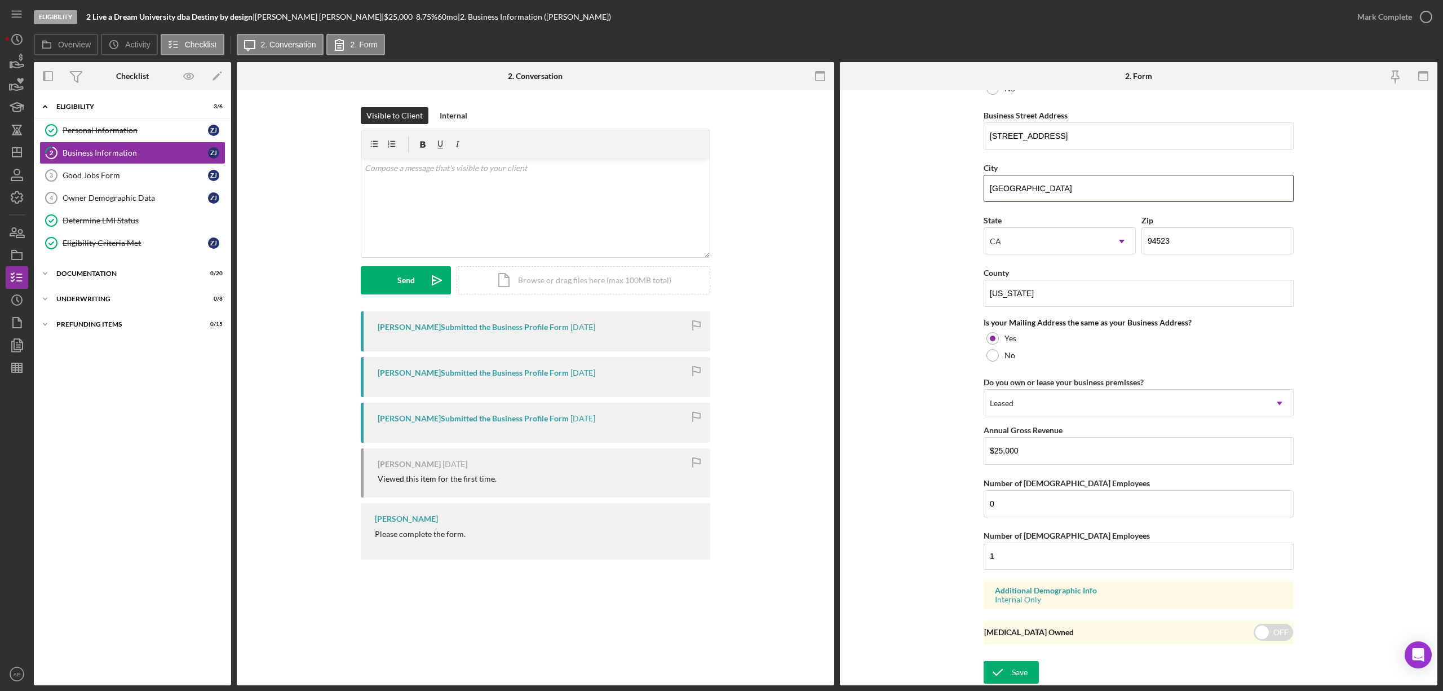
drag, startPoint x: 1079, startPoint y: 193, endPoint x: 918, endPoint y: 189, distance: 160.7
click at [918, 189] on form "Business Name 2 Live a Dream University dba Destiny by design DBA Destiny by De…" at bounding box center [1139, 387] width 598 height 595
drag, startPoint x: 1047, startPoint y: 290, endPoint x: 959, endPoint y: 293, distance: 88.6
click at [959, 293] on form "Business Name 2 Live a Dream University dba Destiny by design DBA Destiny by De…" at bounding box center [1139, 387] width 598 height 595
paste input "ontra Cost"
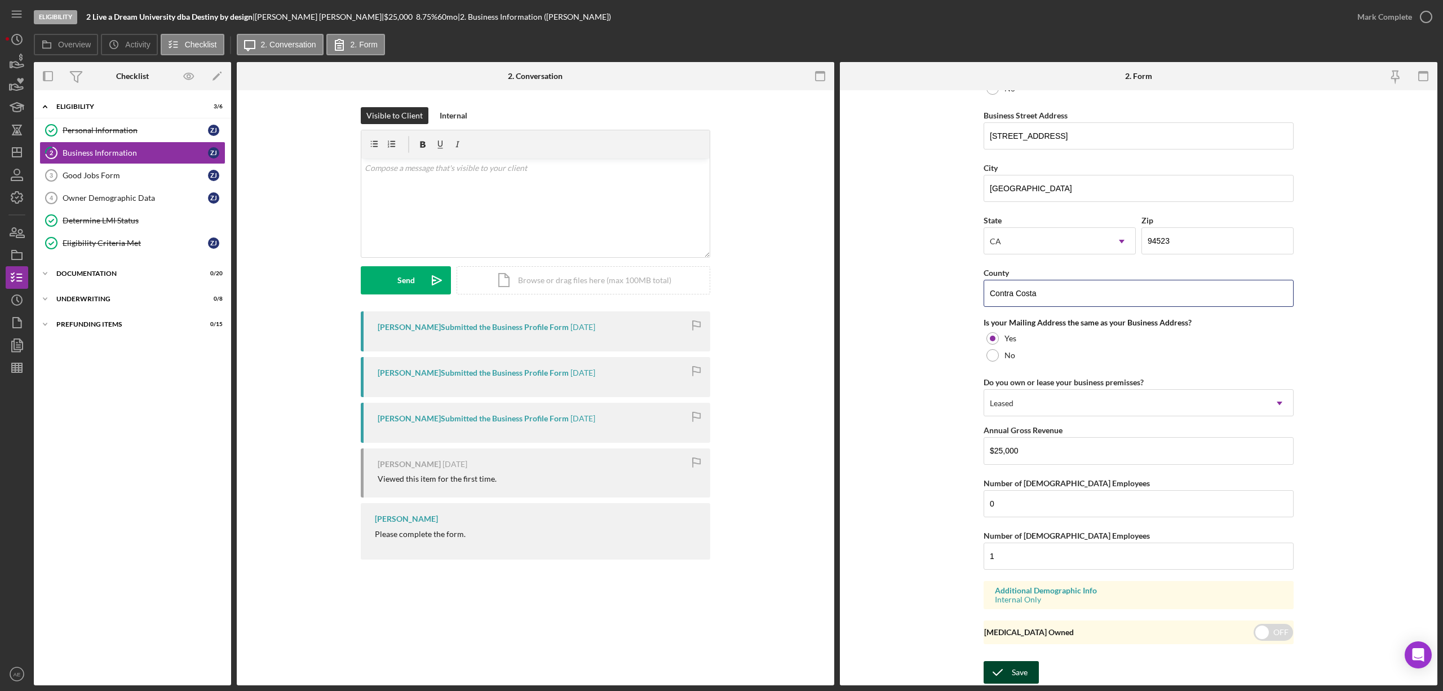
type input "Contra Costa"
click at [1021, 662] on div "Save" at bounding box center [1020, 672] width 16 height 23
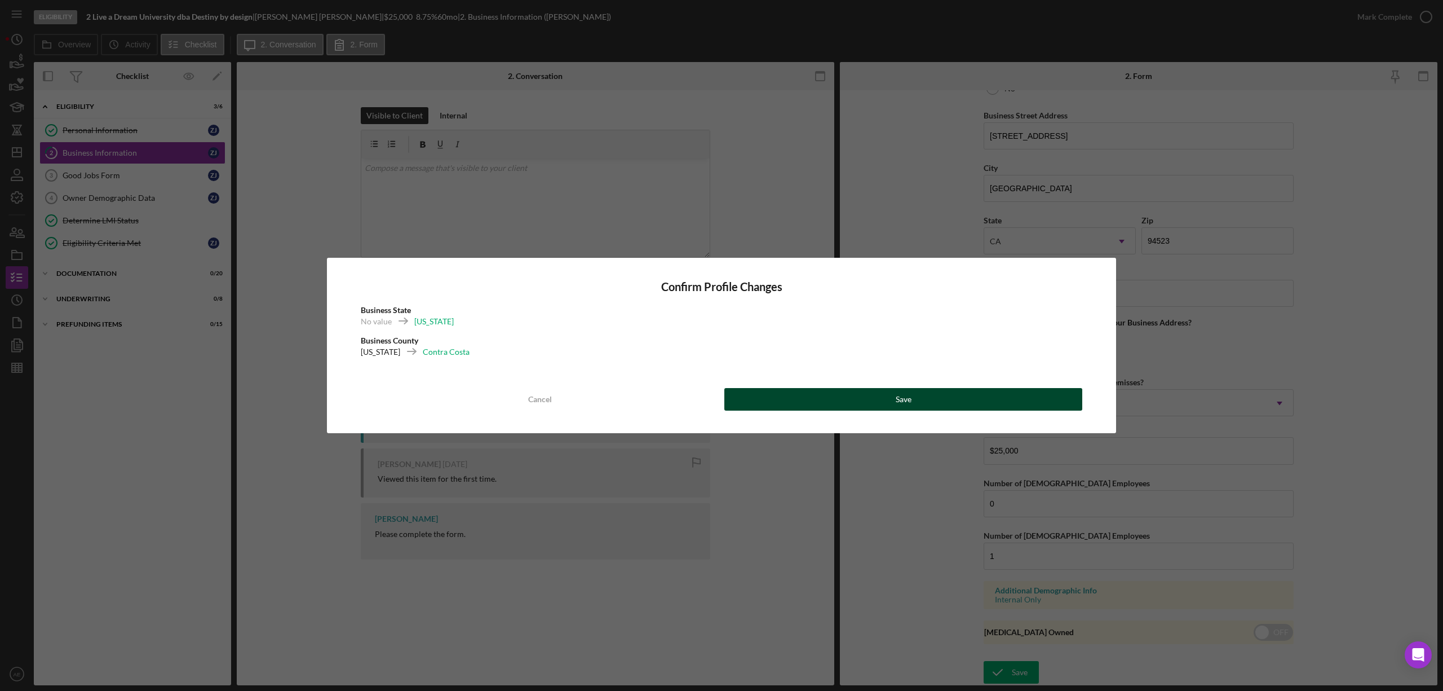
click at [885, 395] on button "Save" at bounding box center [904, 399] width 358 height 23
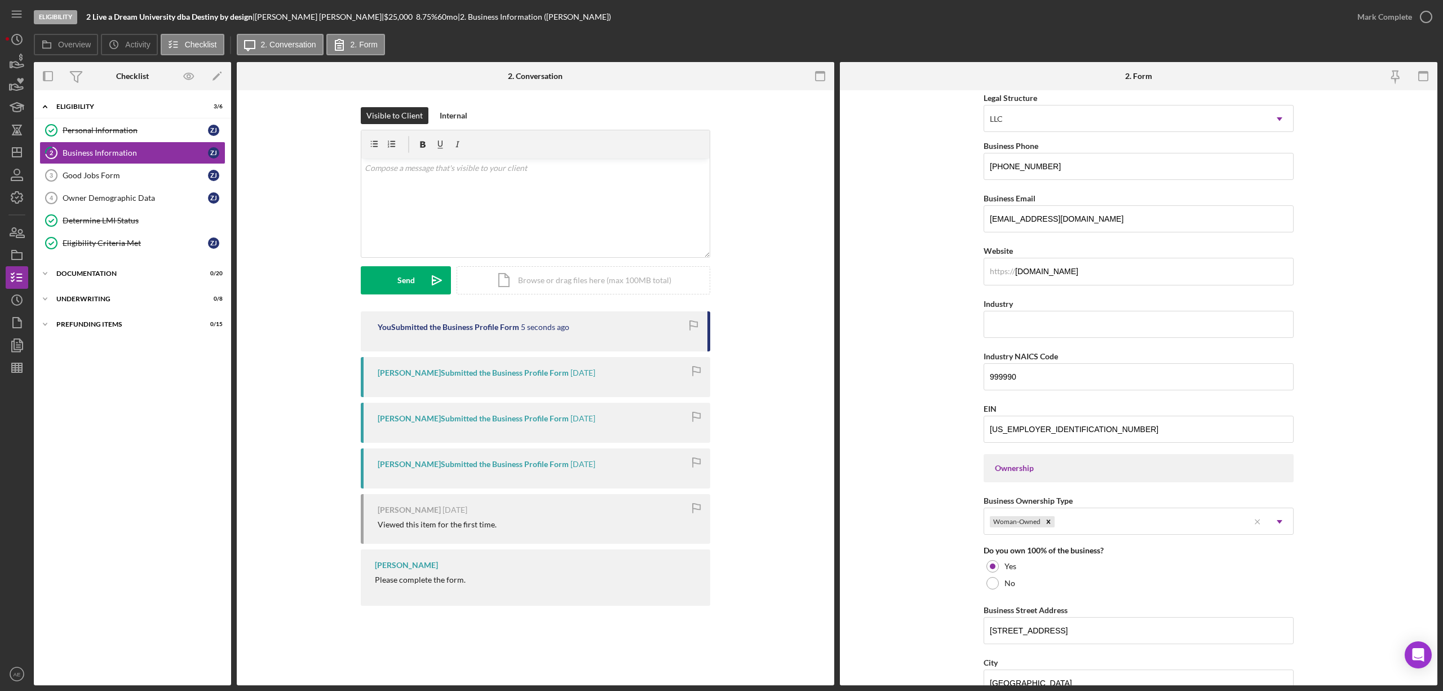
scroll to position [136, 0]
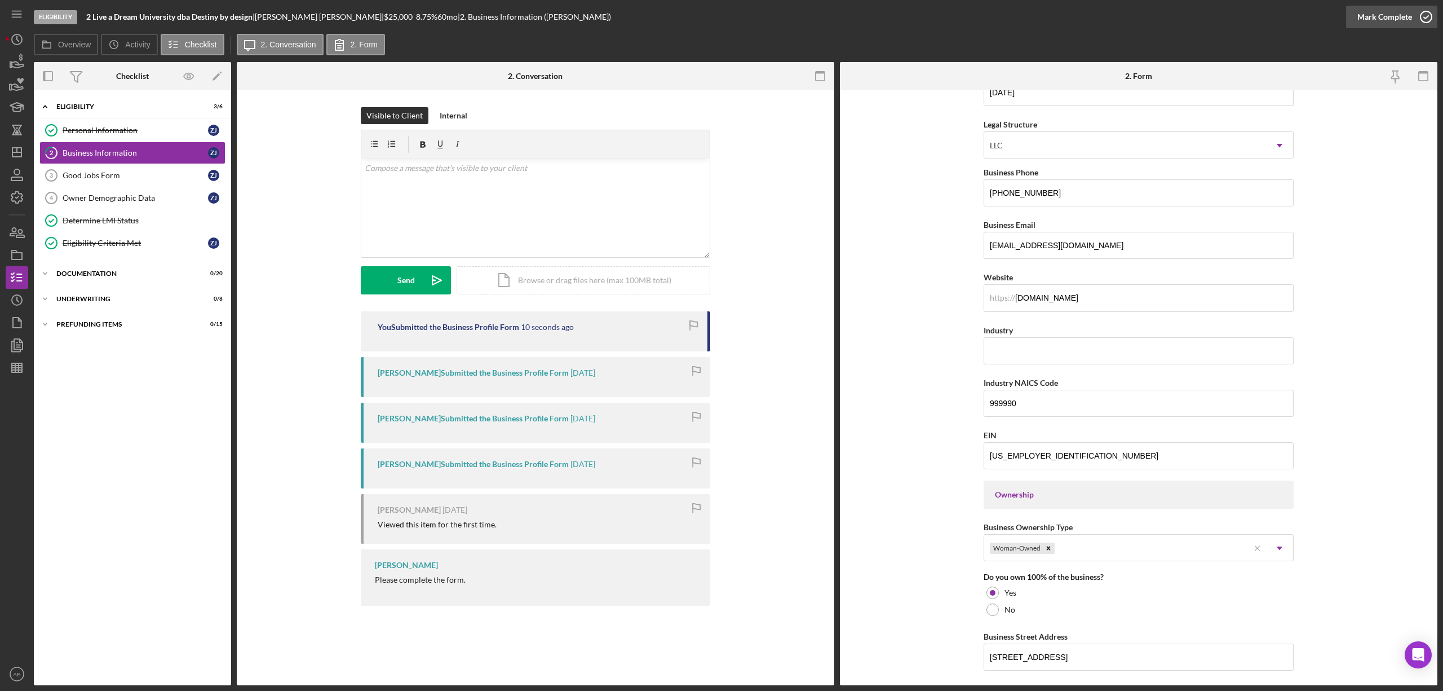
click at [1397, 25] on div "Mark Complete" at bounding box center [1385, 17] width 55 height 23
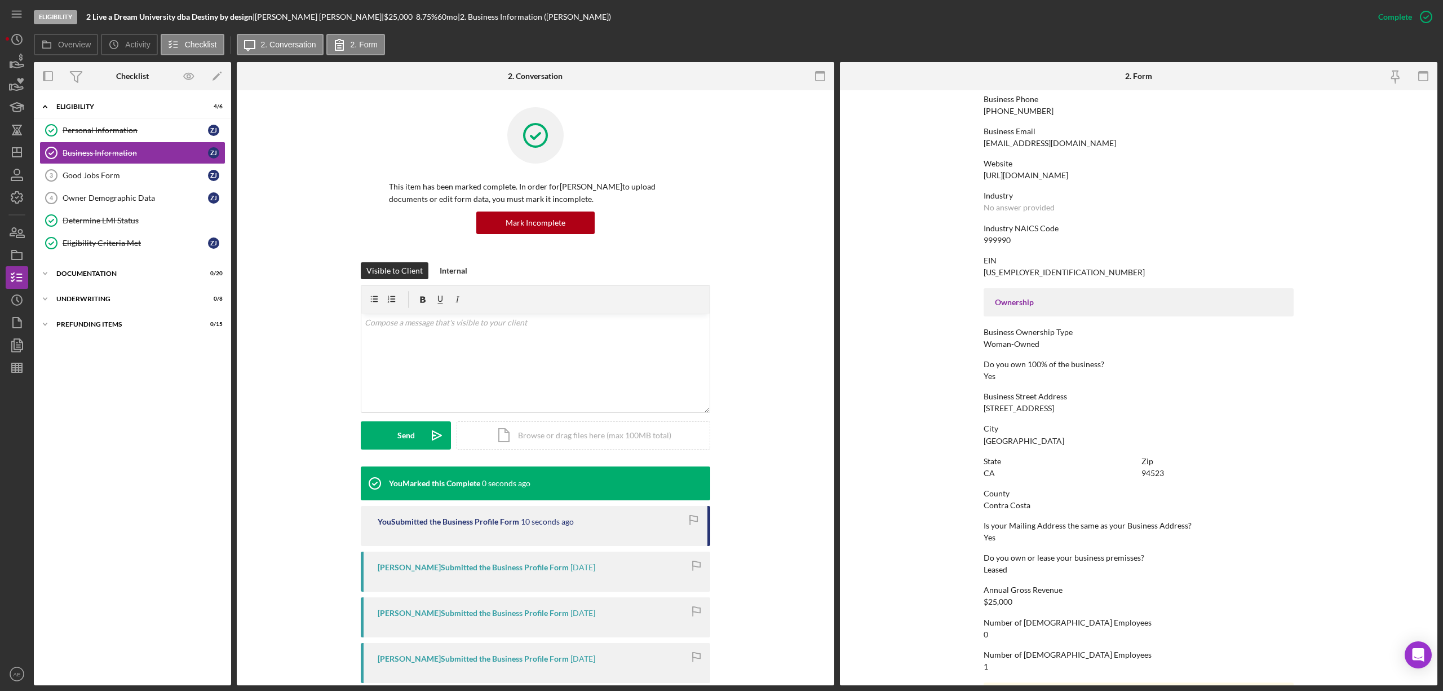
scroll to position [0, 0]
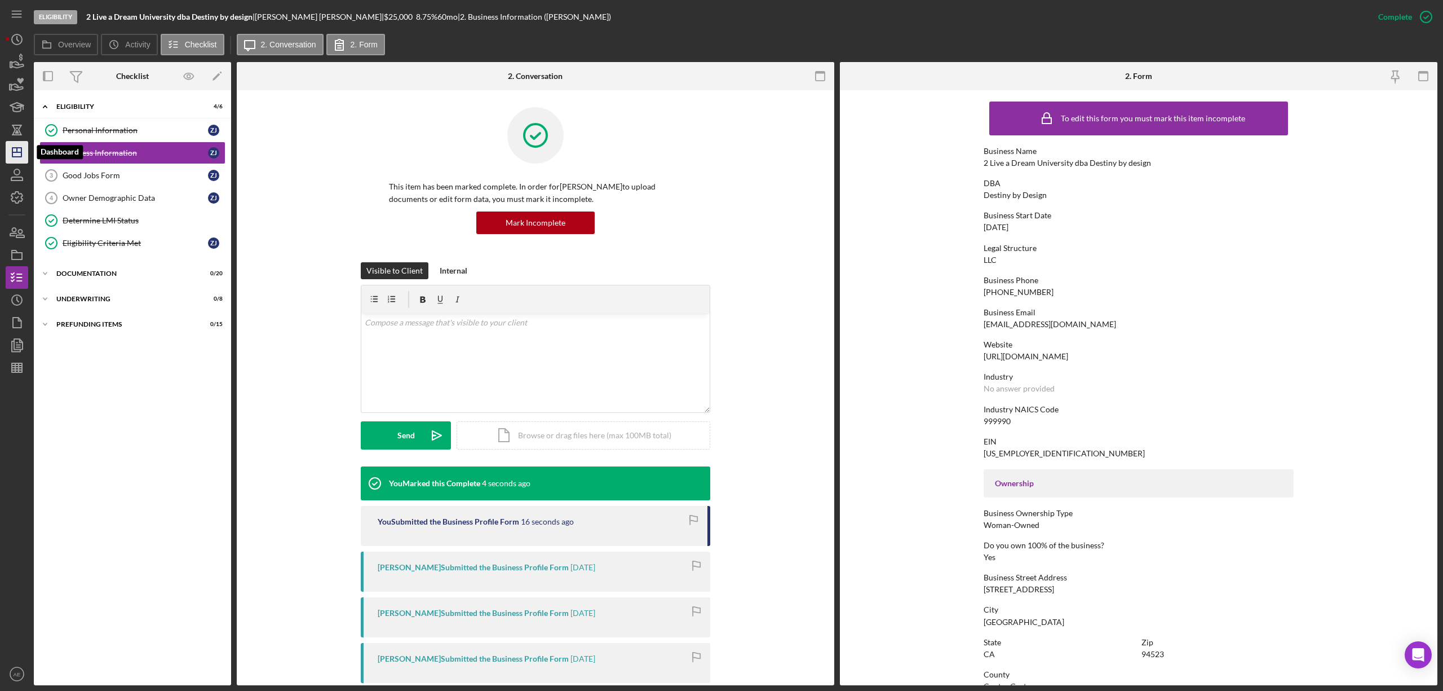
click at [21, 150] on polygon "button" at bounding box center [16, 152] width 9 height 9
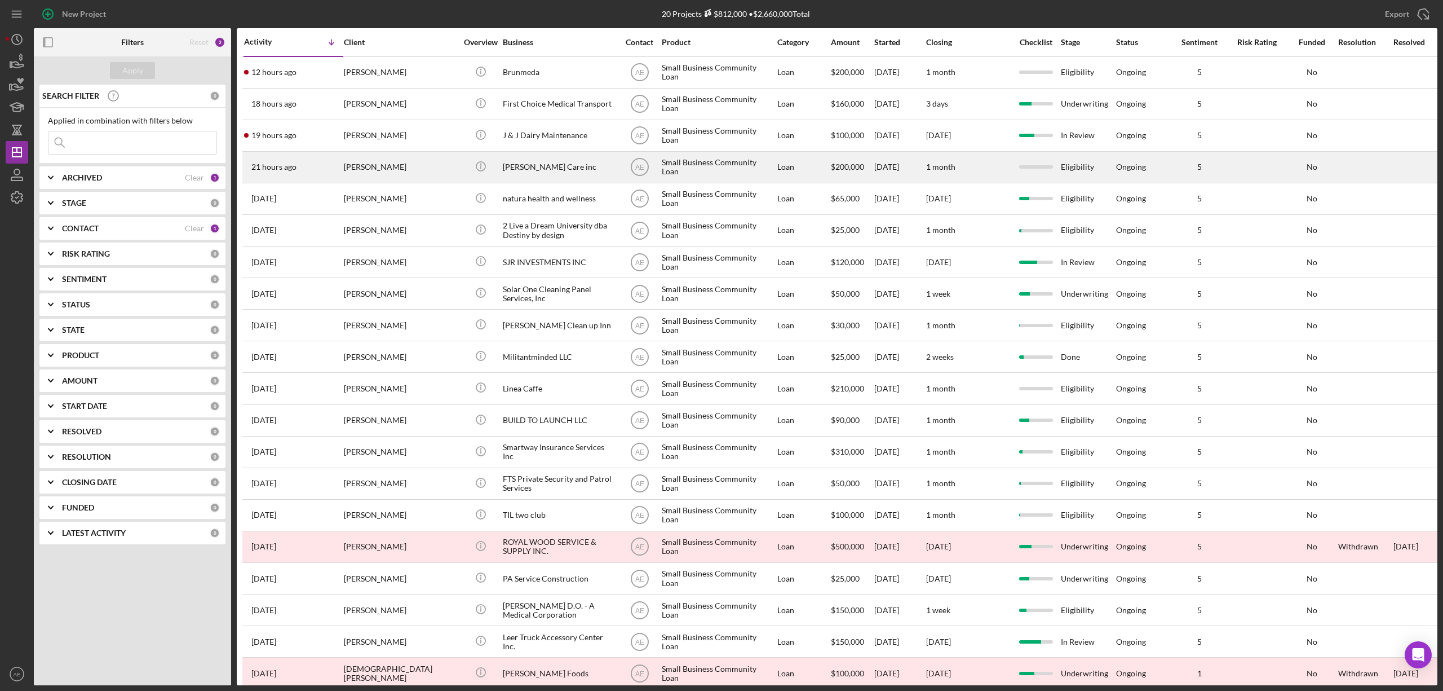
click at [405, 168] on div "[PERSON_NAME]" at bounding box center [400, 167] width 113 height 30
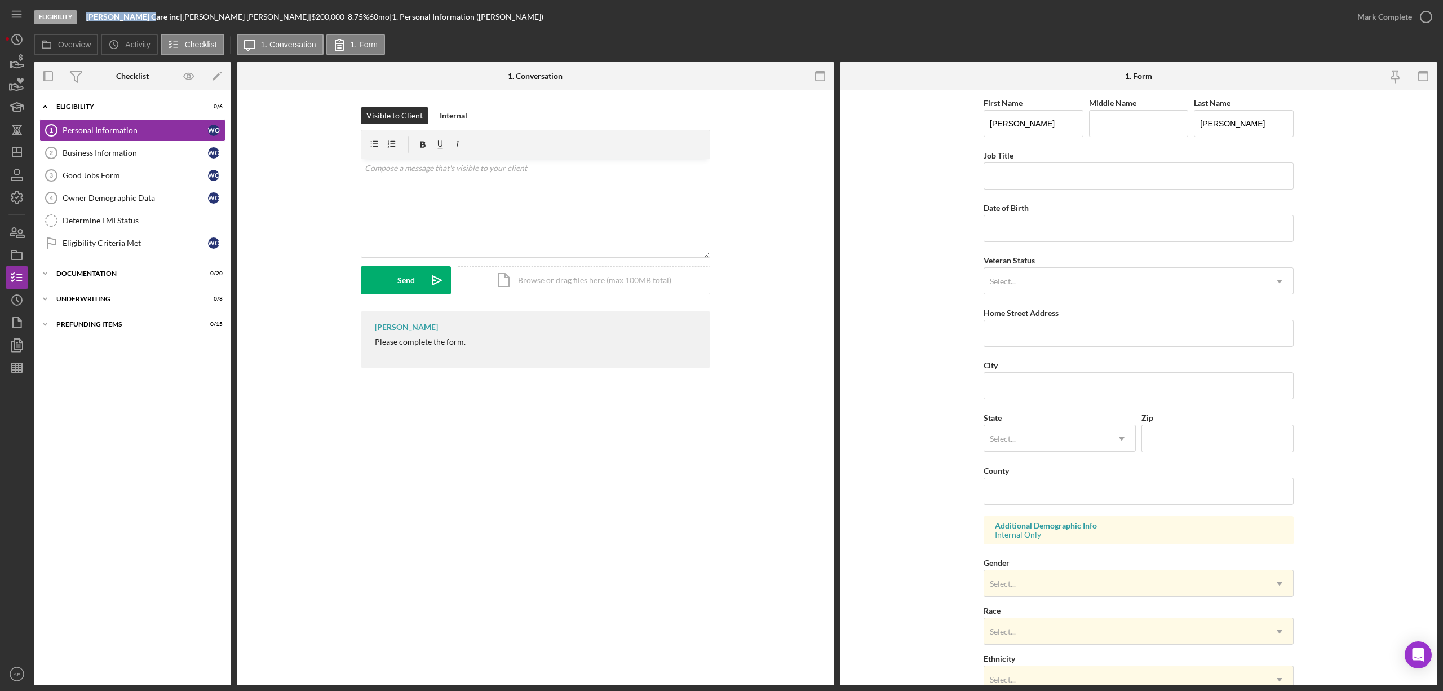
drag, startPoint x: 86, startPoint y: 16, endPoint x: 143, endPoint y: 19, distance: 56.4
click at [143, 19] on b "[PERSON_NAME] Care inc" at bounding box center [133, 17] width 94 height 10
copy b "[PERSON_NAME]"
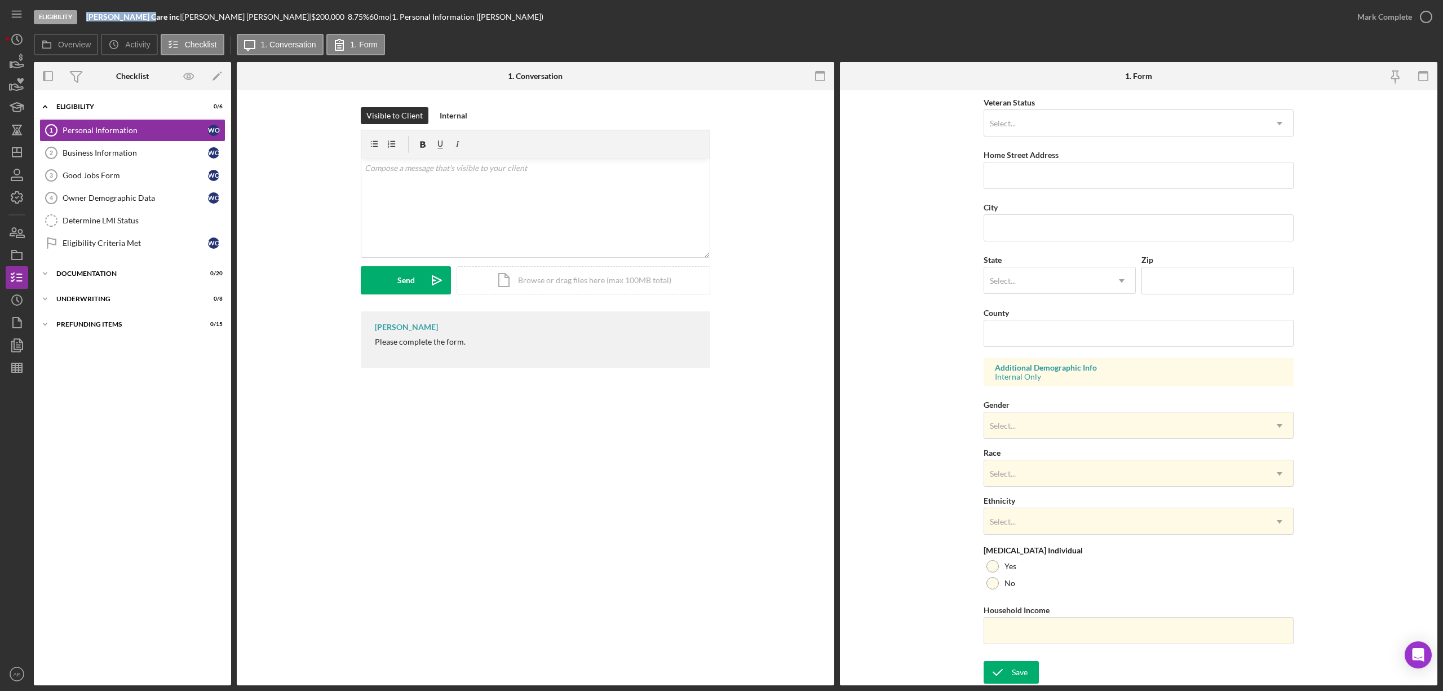
scroll to position [160, 0]
click at [129, 215] on link "Determine LMI Status Determine LMI Status" at bounding box center [132, 220] width 186 height 23
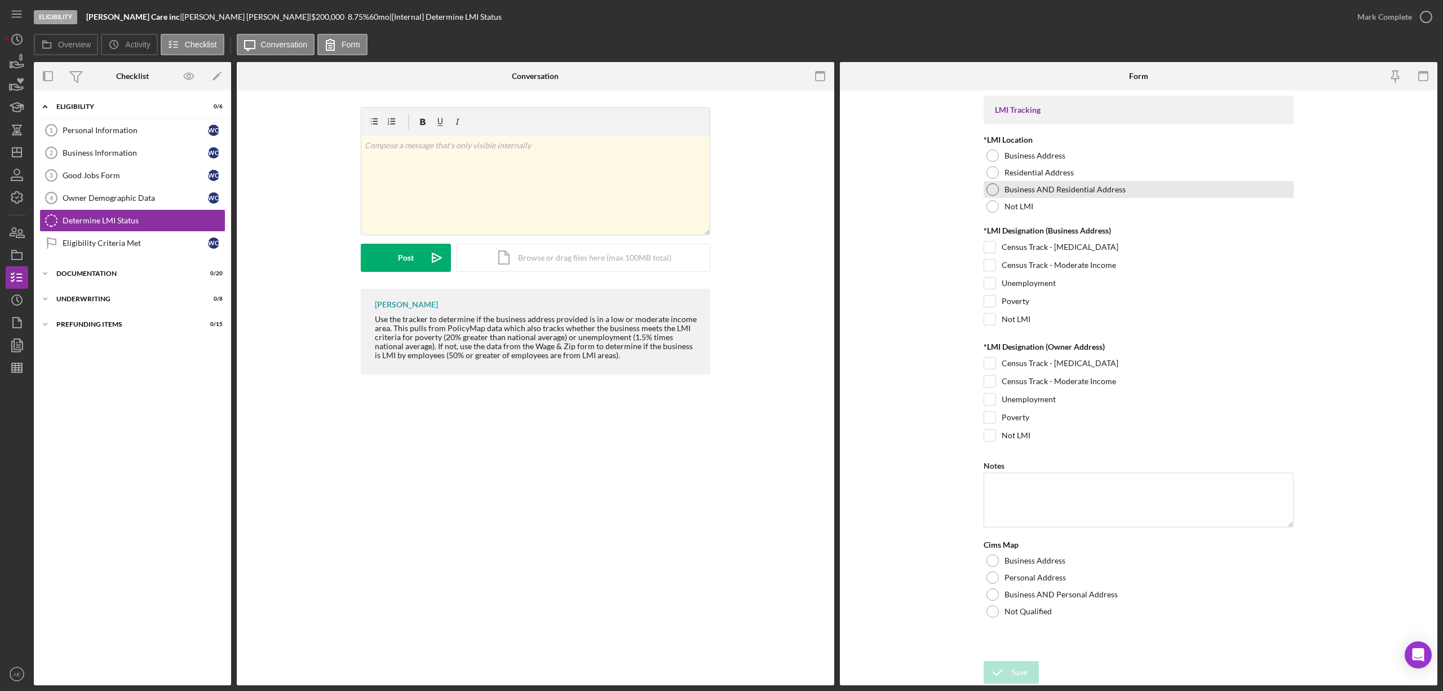
click at [1069, 189] on label "Business AND Residential Address" at bounding box center [1065, 189] width 121 height 9
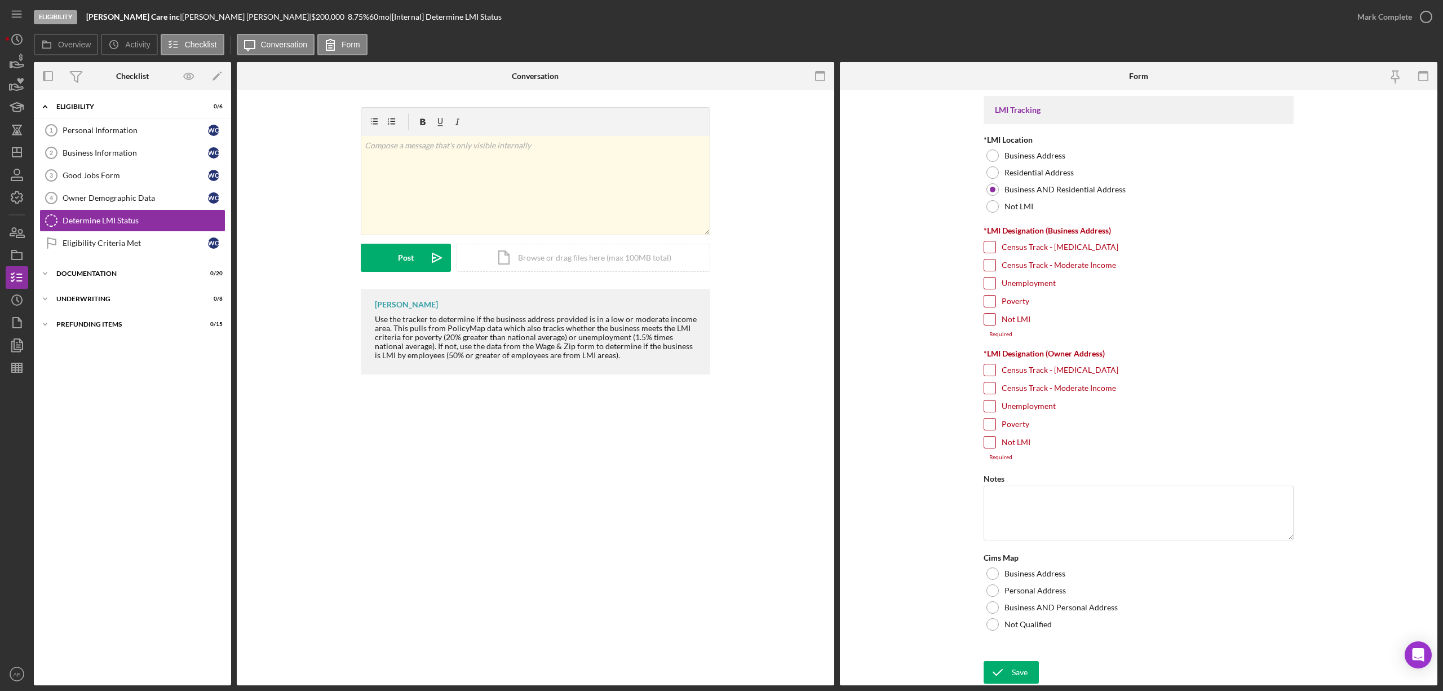
click at [1028, 267] on label "Census Track - Moderate Income" at bounding box center [1059, 264] width 114 height 11
click at [996, 267] on input "Census Track - Moderate Income" at bounding box center [989, 264] width 11 height 11
checkbox input "true"
click at [1028, 405] on label "Unemployment" at bounding box center [1029, 399] width 54 height 11
click at [996, 405] on input "Unemployment" at bounding box center [989, 399] width 11 height 11
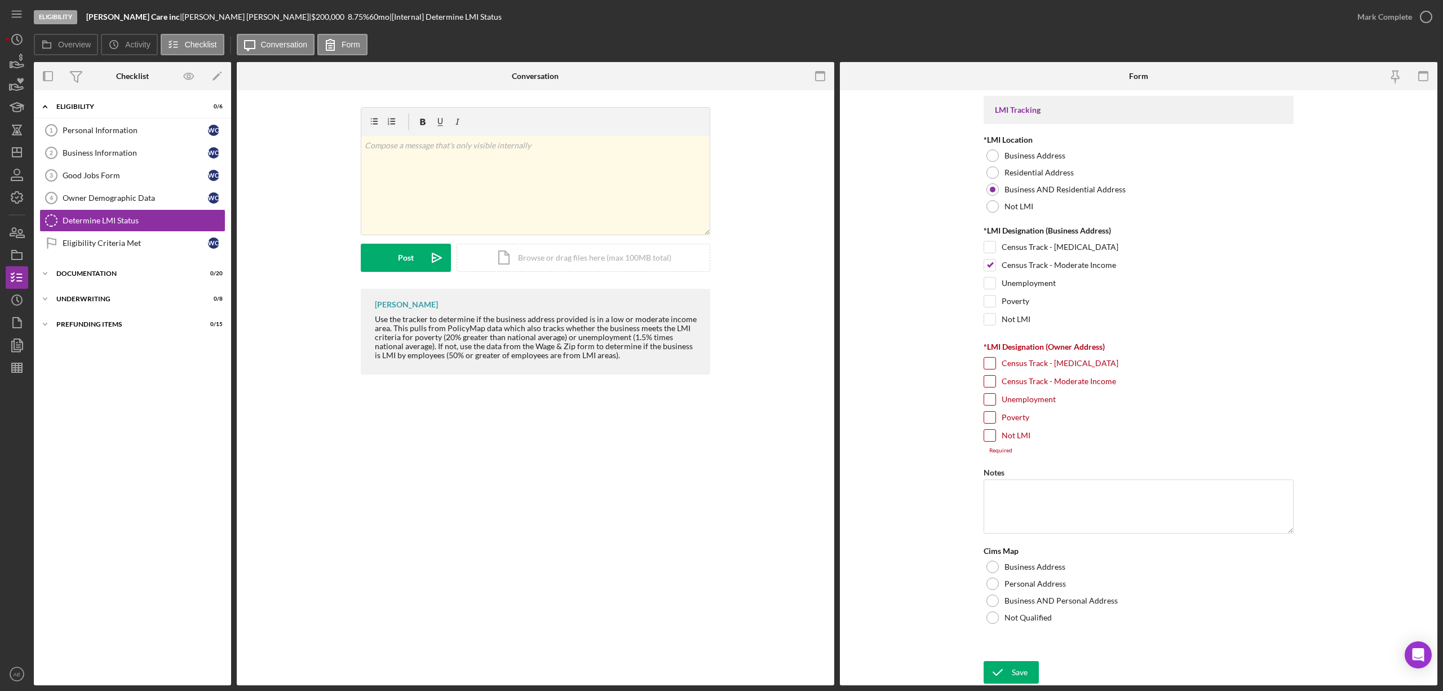
checkbox input "true"
click at [1043, 598] on label "Business AND Personal Address" at bounding box center [1061, 594] width 113 height 9
click at [1006, 675] on icon "submit" at bounding box center [998, 672] width 28 height 28
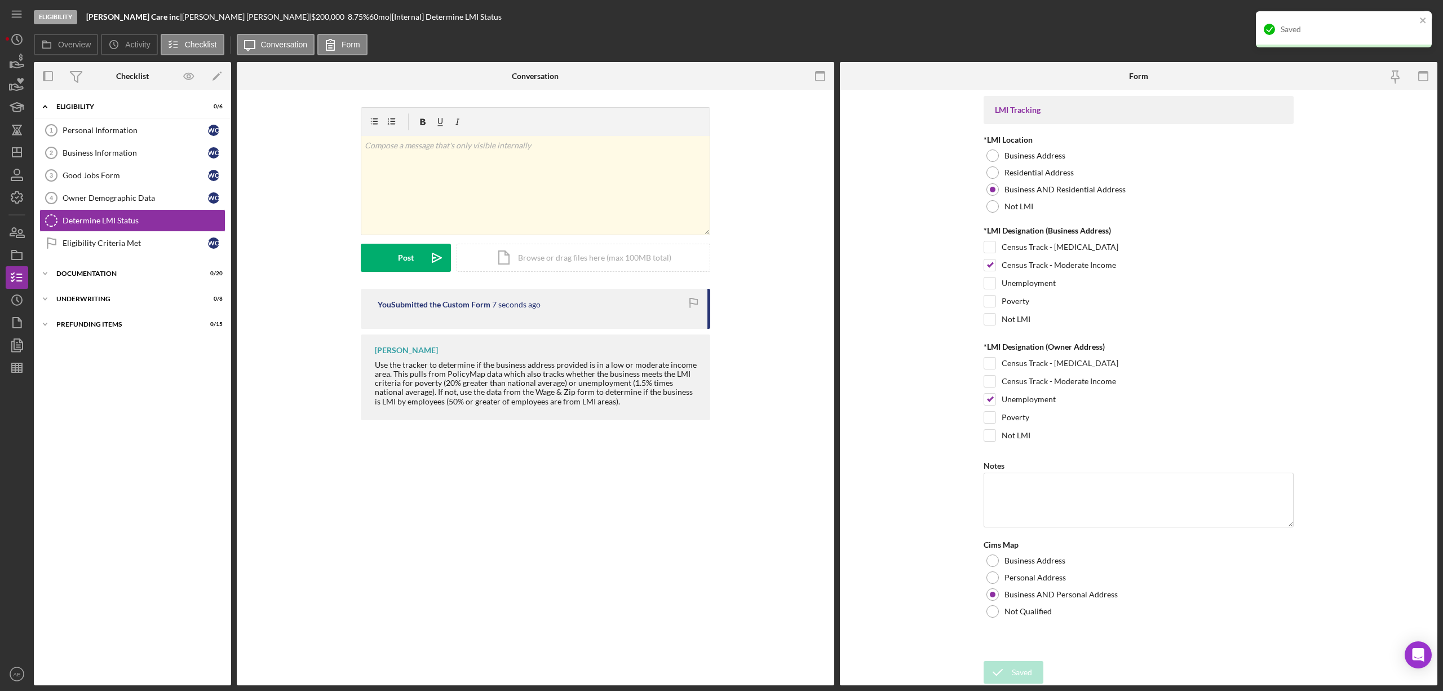
click at [1417, 19] on div "Saved" at bounding box center [1344, 29] width 176 height 36
click at [1406, 19] on div "Mark Complete" at bounding box center [1385, 17] width 55 height 23
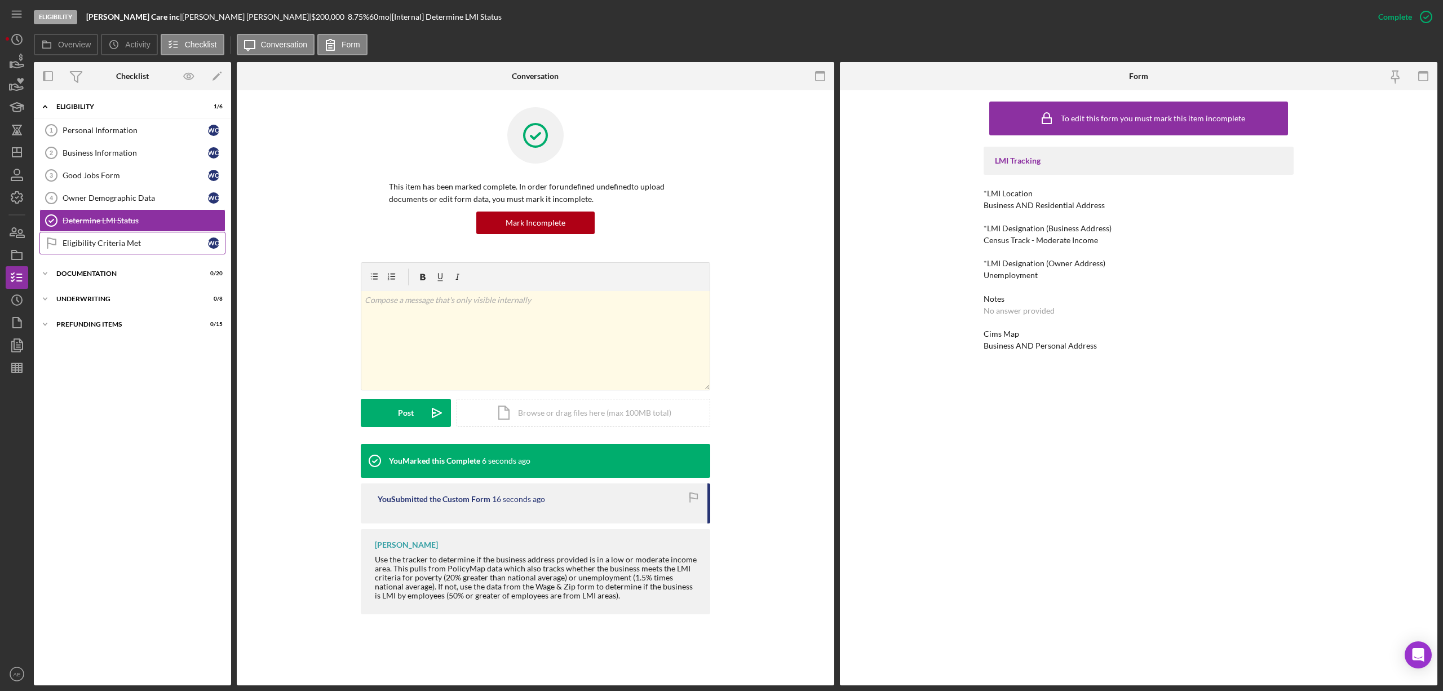
click at [147, 241] on div "Eligibility Criteria Met" at bounding box center [135, 242] width 145 height 9
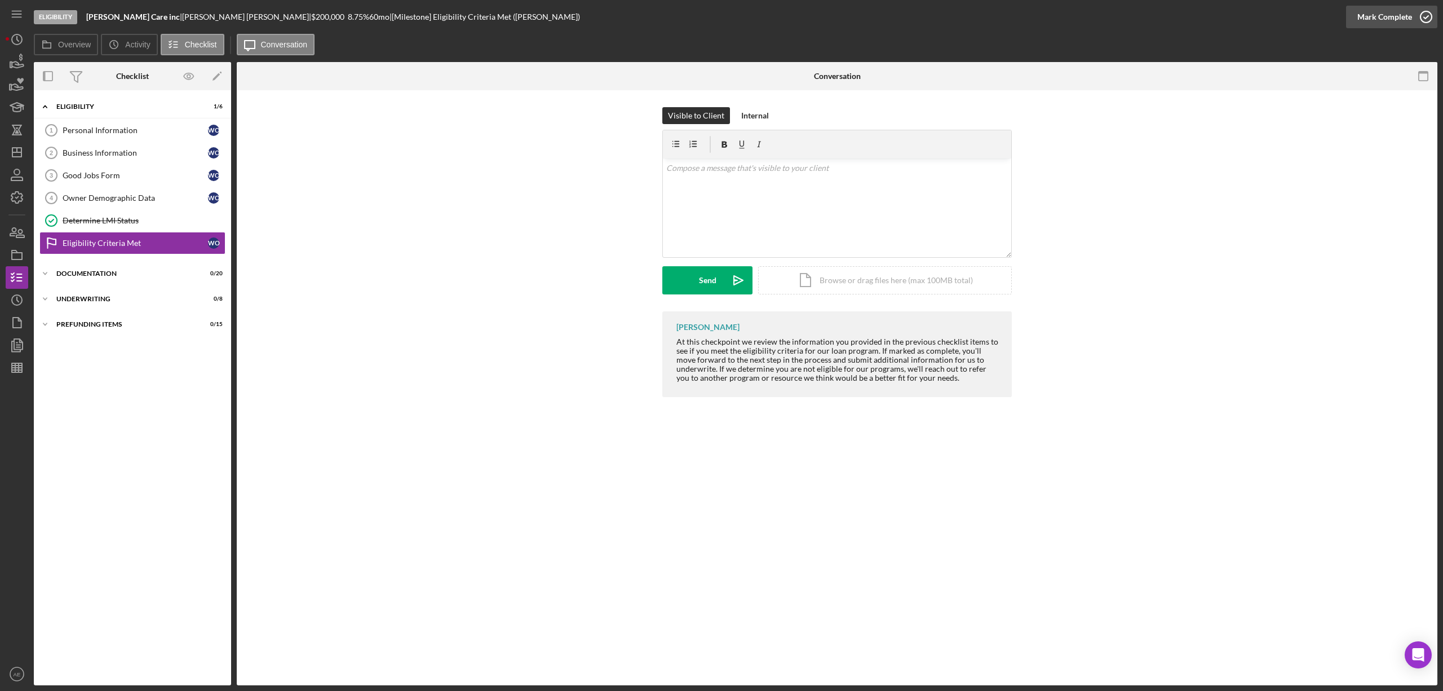
click at [1369, 18] on div "Mark Complete" at bounding box center [1385, 17] width 55 height 23
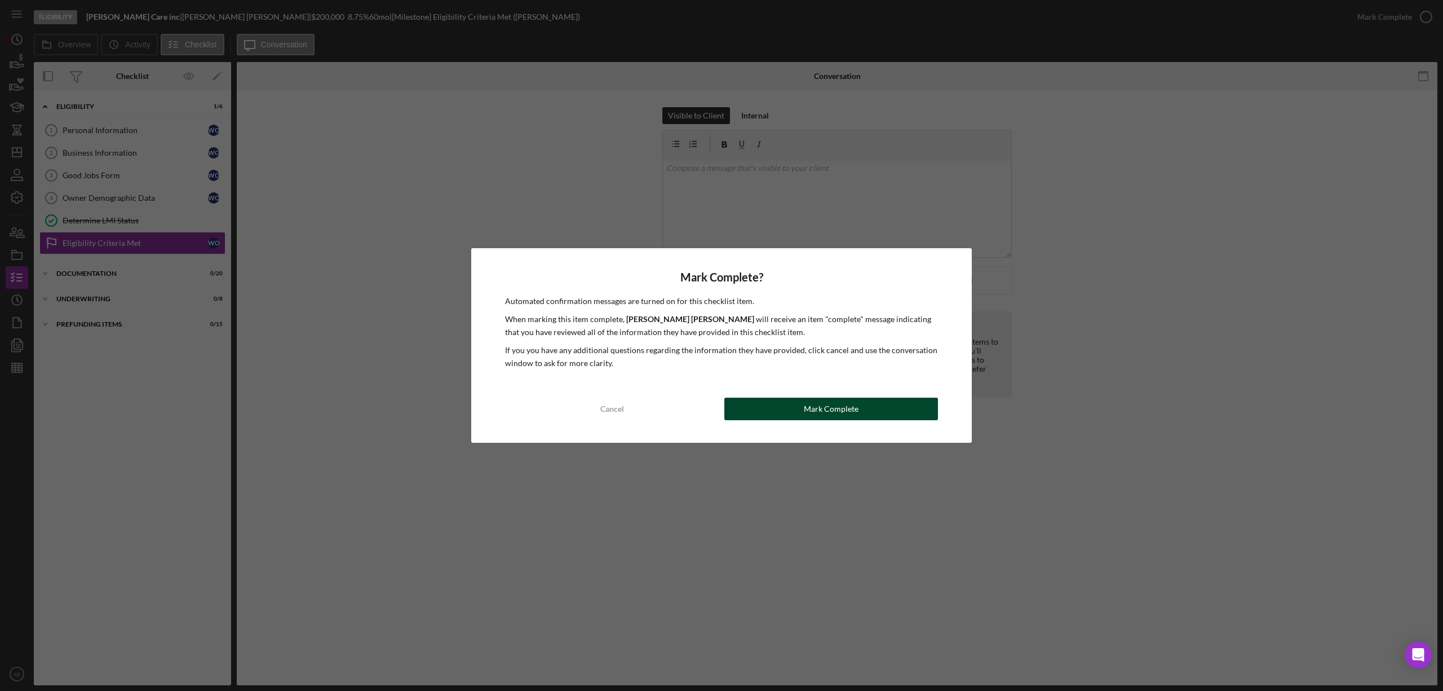
click at [810, 411] on div "Mark Complete" at bounding box center [831, 408] width 55 height 23
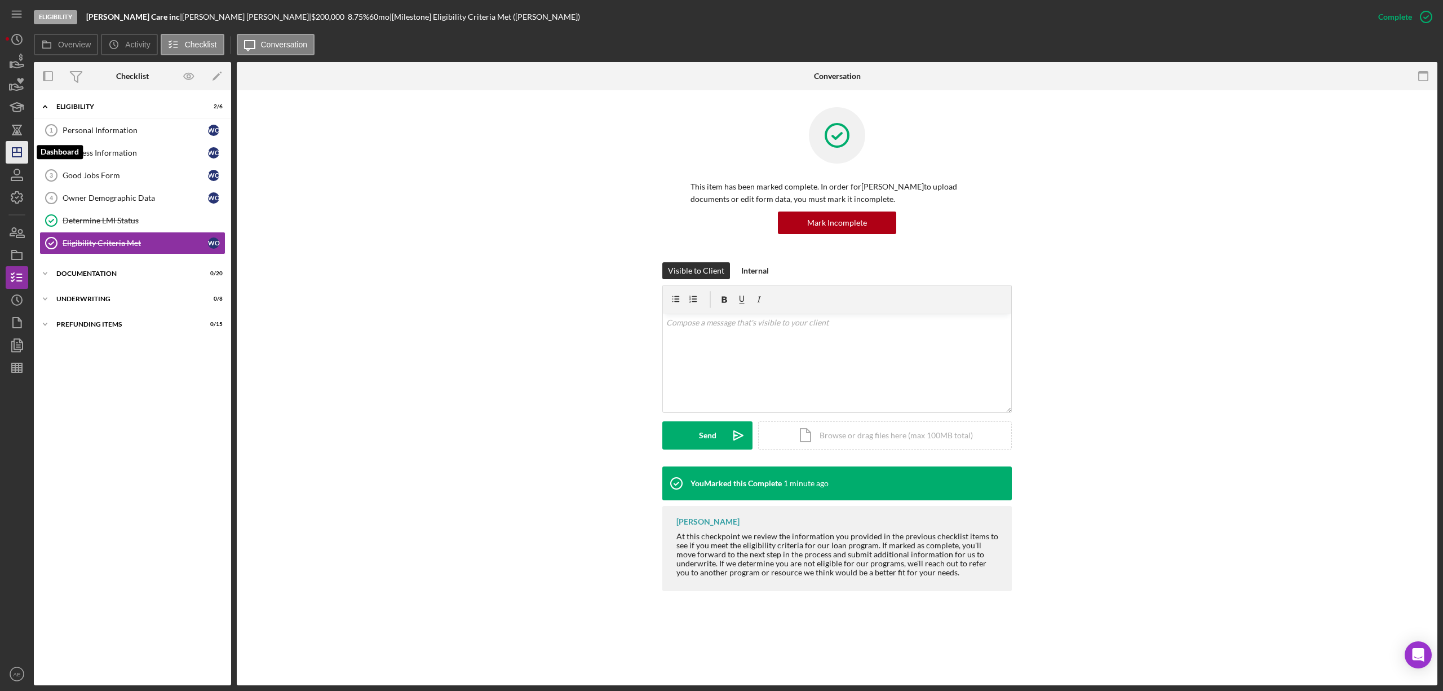
click at [14, 156] on icon "Icon/Dashboard" at bounding box center [17, 152] width 28 height 28
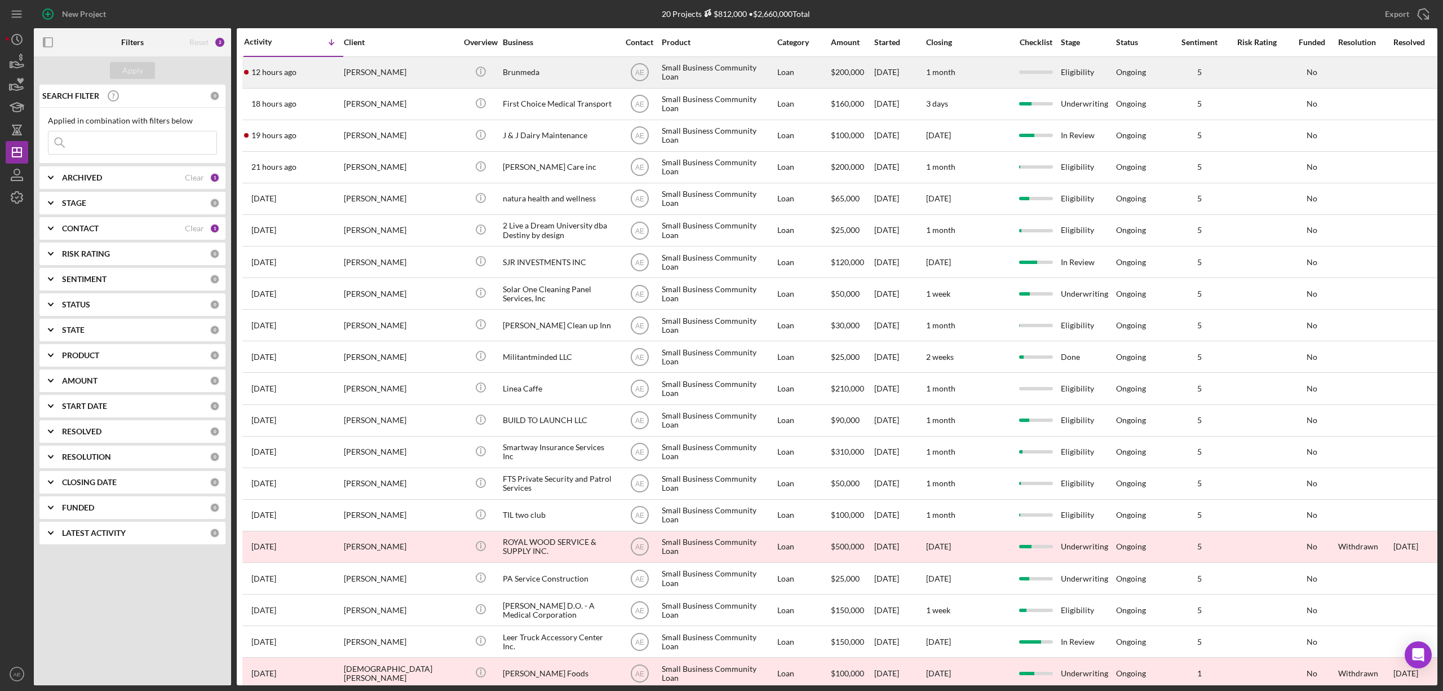
click at [365, 70] on div "[PERSON_NAME]" at bounding box center [400, 73] width 113 height 30
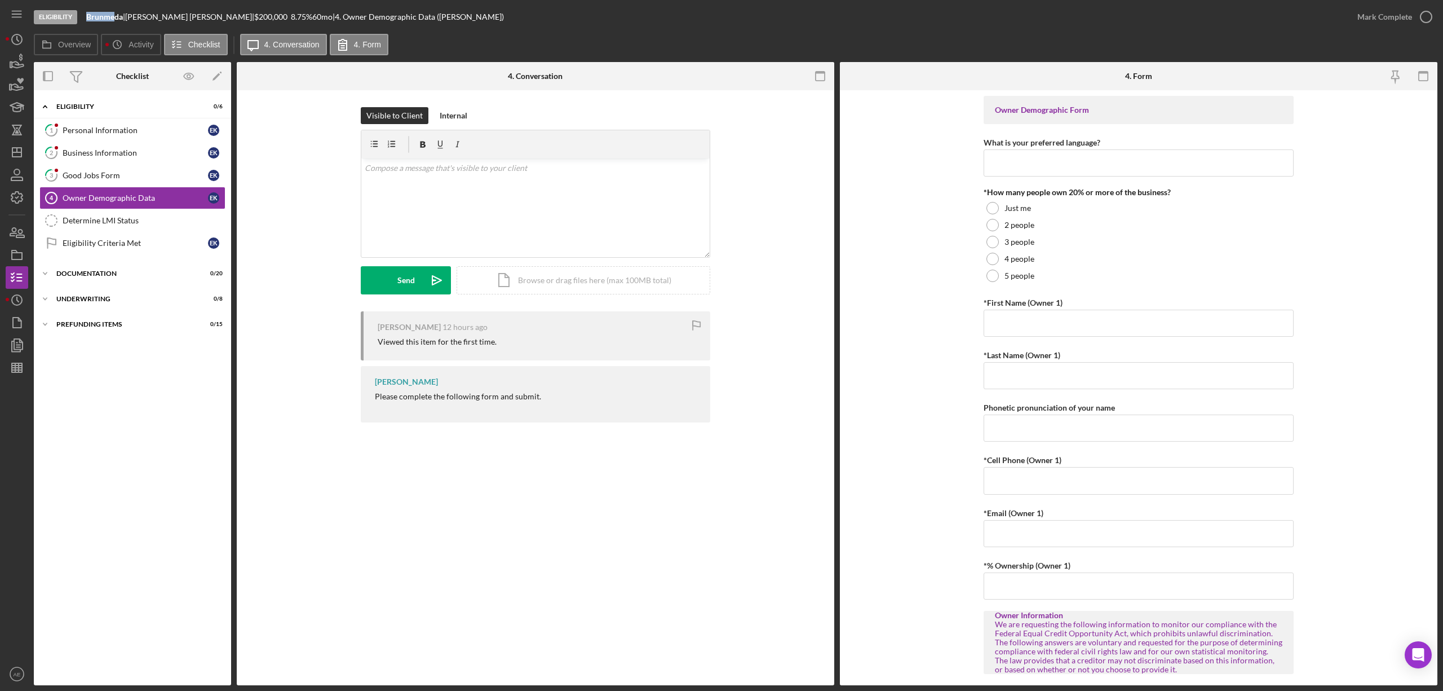
drag, startPoint x: 86, startPoint y: 19, endPoint x: 116, endPoint y: 21, distance: 30.0
click at [116, 21] on b "Brunmeda" at bounding box center [104, 17] width 37 height 10
copy b "Brunme"
drag, startPoint x: 131, startPoint y: 19, endPoint x: 172, endPoint y: 19, distance: 40.6
click at [172, 19] on div "Brunmeda | [PERSON_NAME] | $200,000 $40,000 8.75 % 60 mo | 4. Owner Demographic…" at bounding box center [295, 16] width 418 height 9
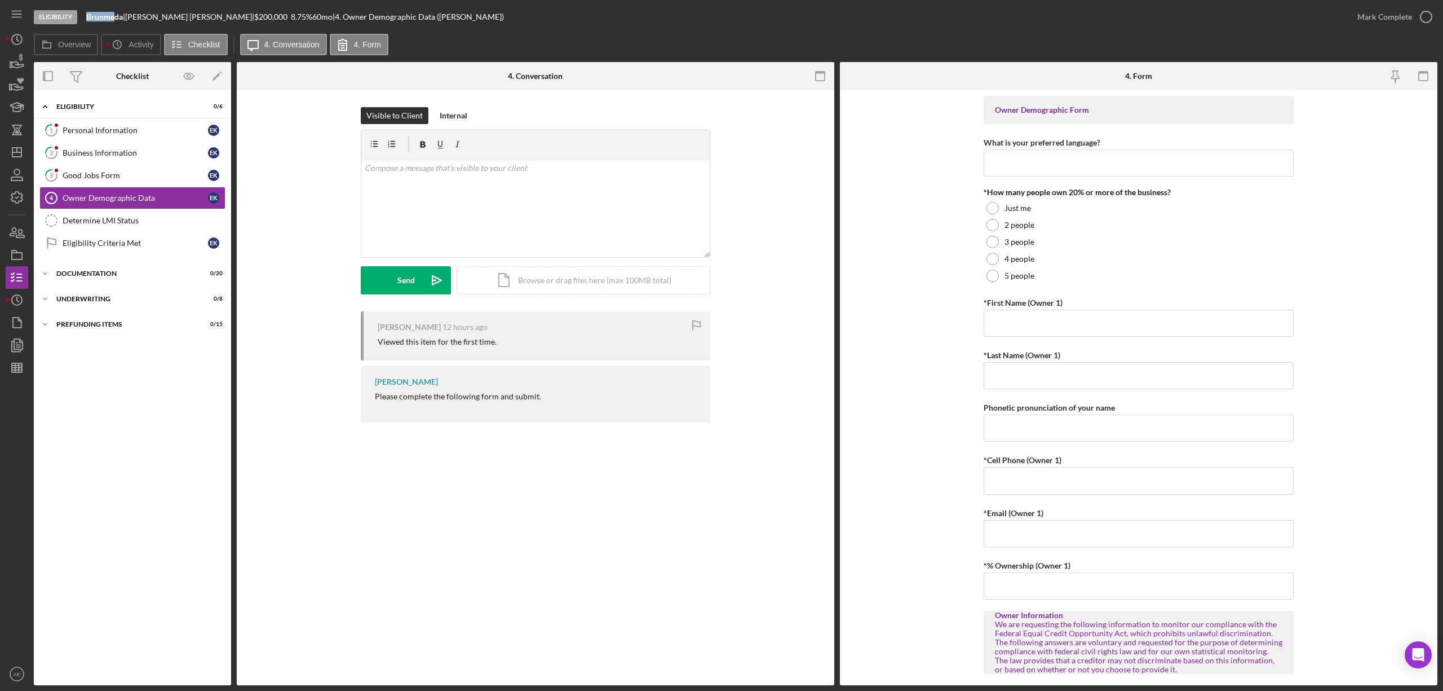
copy div "[PERSON_NAME]"
drag, startPoint x: 86, startPoint y: 15, endPoint x: 123, endPoint y: 18, distance: 36.8
click at [123, 18] on b "Brunmeda" at bounding box center [104, 17] width 37 height 10
copy b "Brunmeda"
drag, startPoint x: 132, startPoint y: 16, endPoint x: 172, endPoint y: 16, distance: 40.0
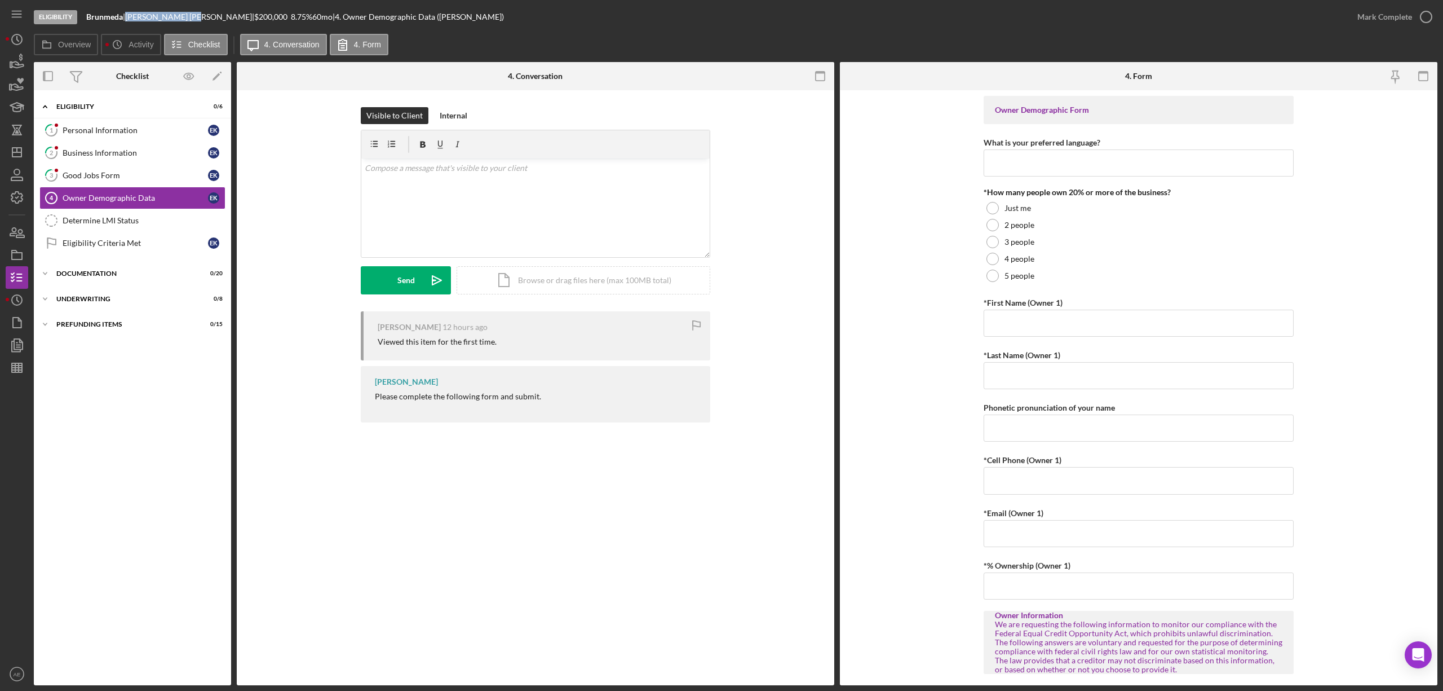
click at [172, 16] on div "[PERSON_NAME] |" at bounding box center [189, 16] width 129 height 9
copy div "[PERSON_NAME]"
